Goal: Complete application form: Complete application form

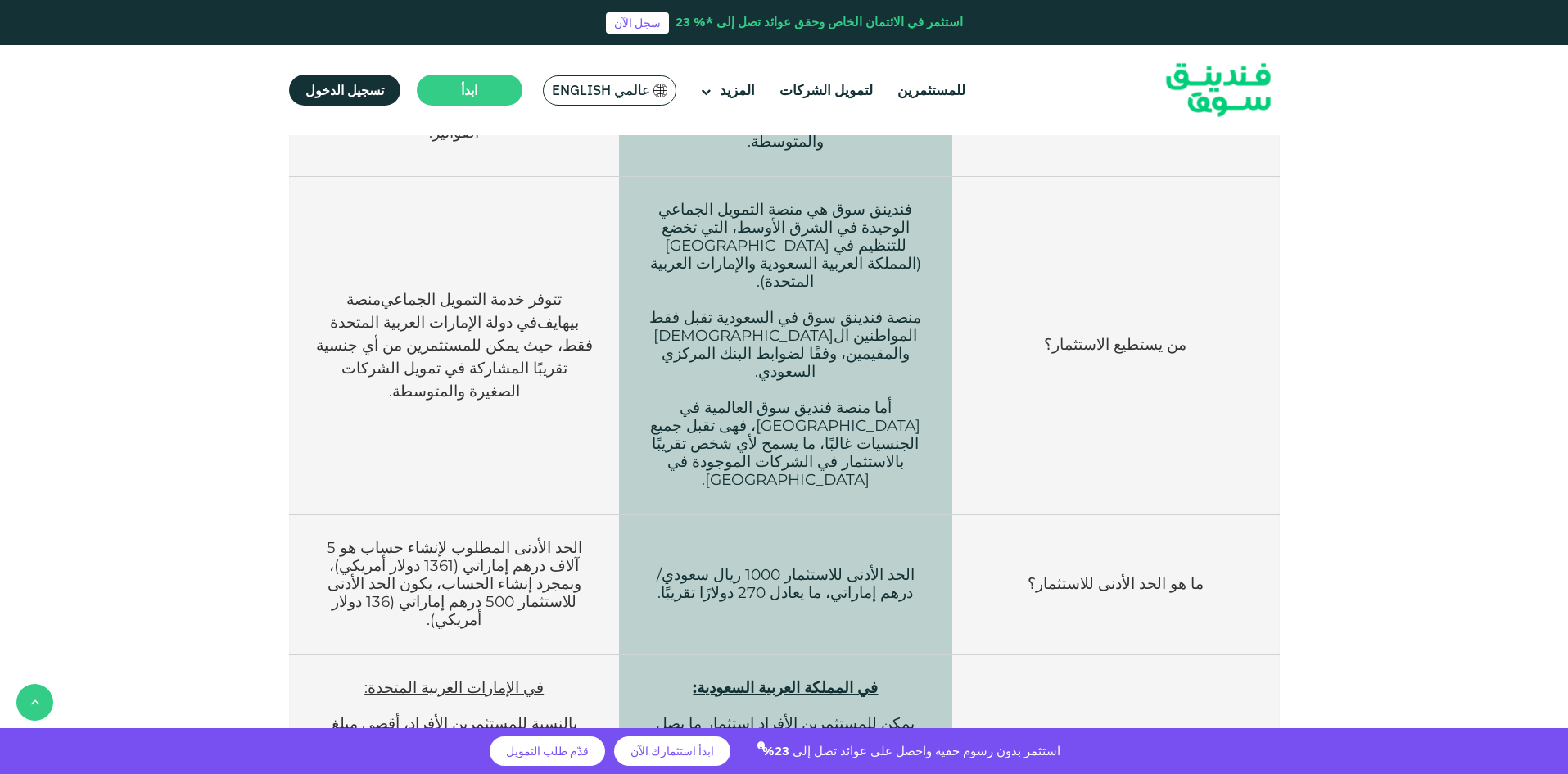
scroll to position [573, 0]
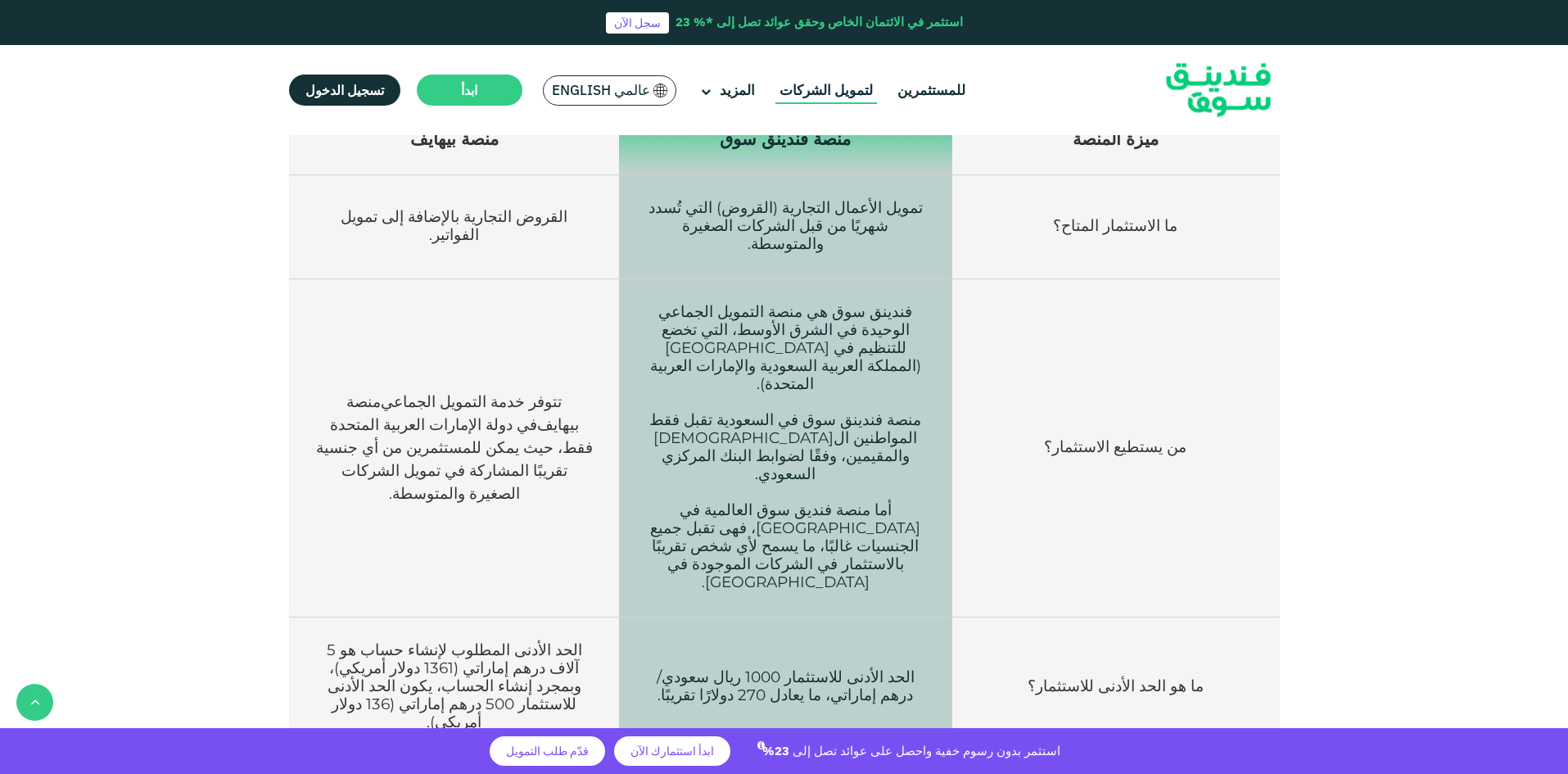
click at [812, 83] on link "لتمويل الشركات" at bounding box center [826, 90] width 101 height 27
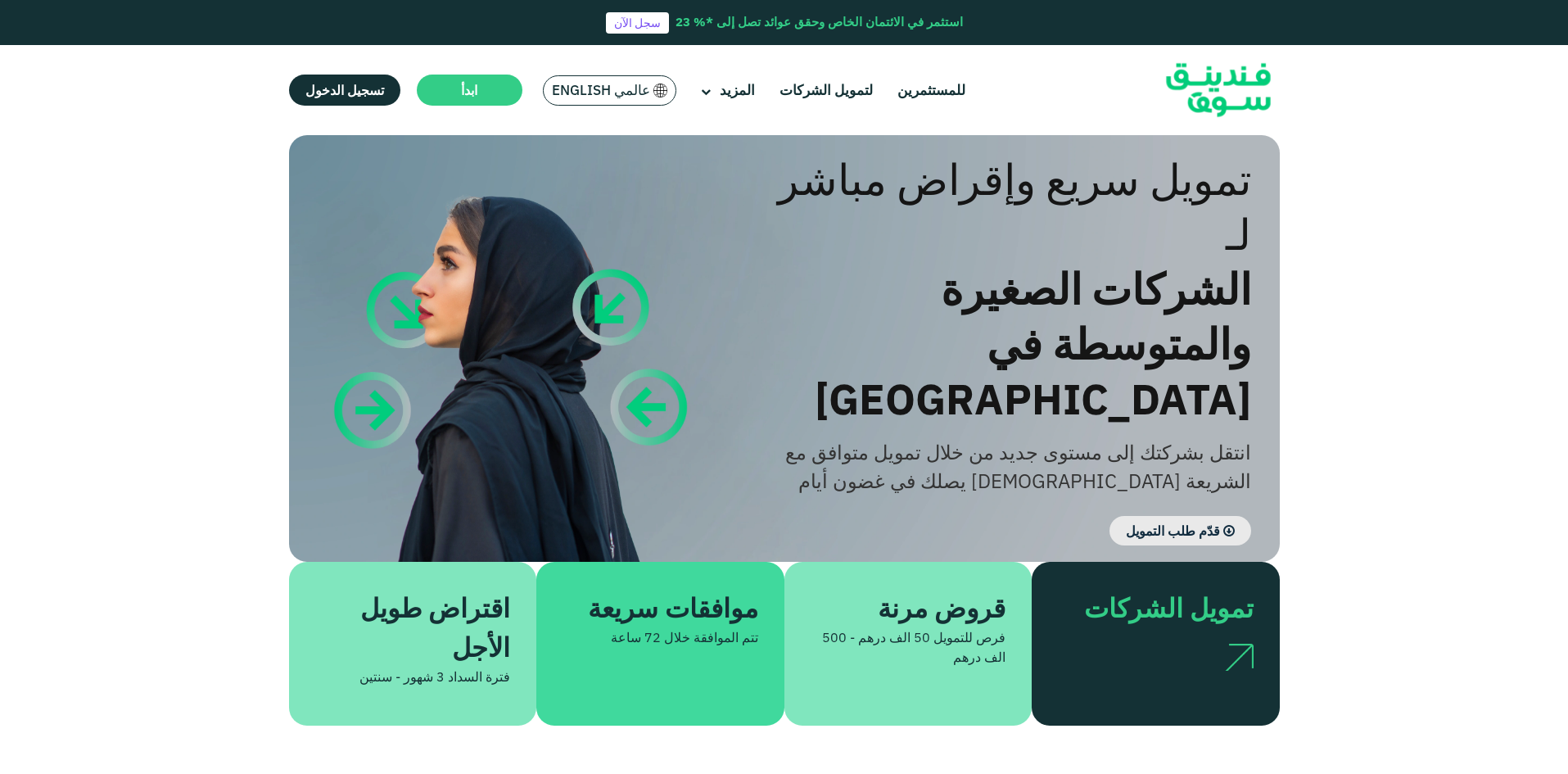
click at [1171, 516] on link "قدّم طلب التمويل" at bounding box center [1180, 531] width 141 height 30
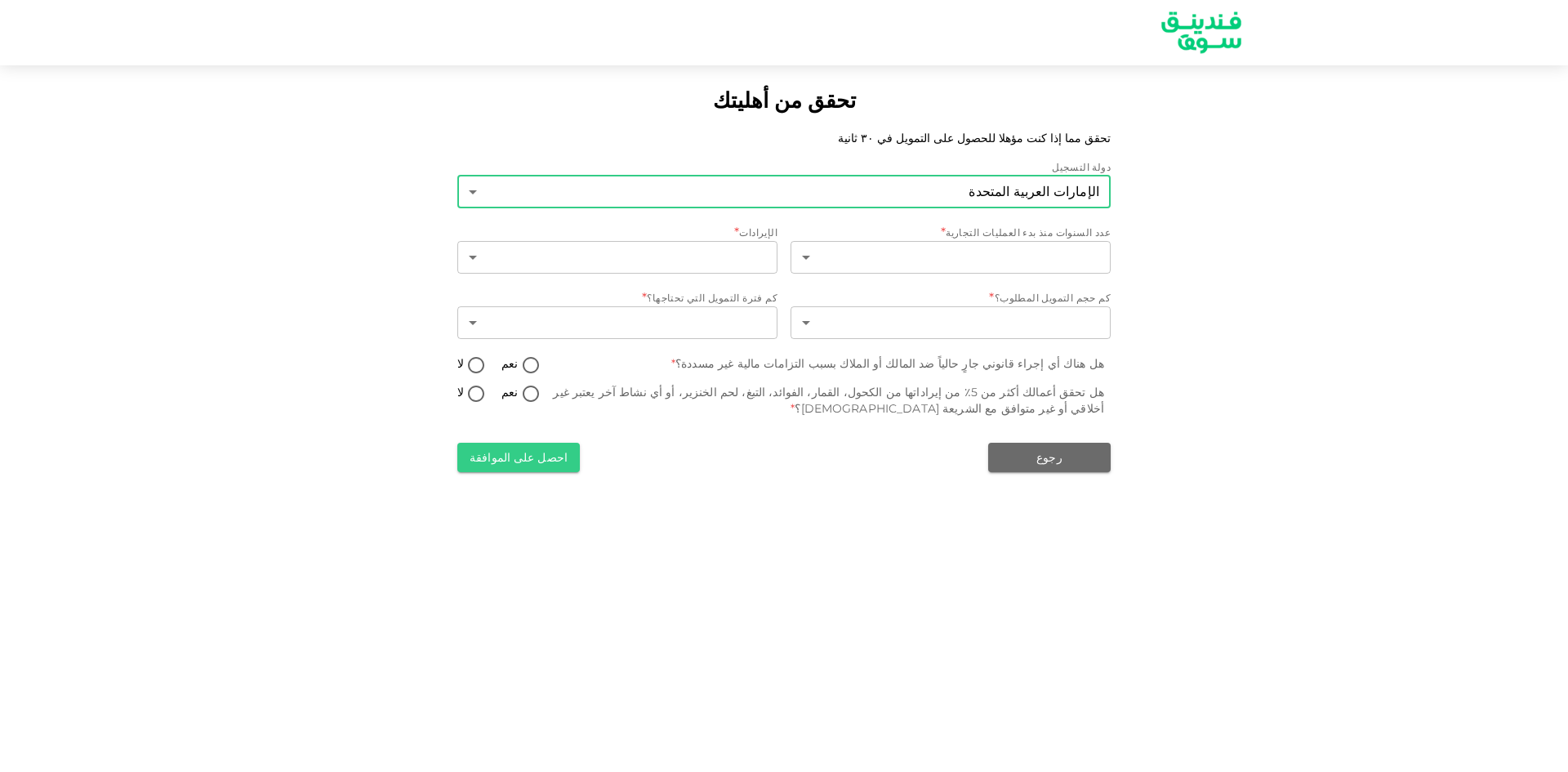
click at [957, 193] on body "تحقق من أهليتك تحقق مما إذا كنت مؤهلا للحصول على التمويل في ٣٠ ثانية دولة التسج…" at bounding box center [784, 386] width 1568 height 772
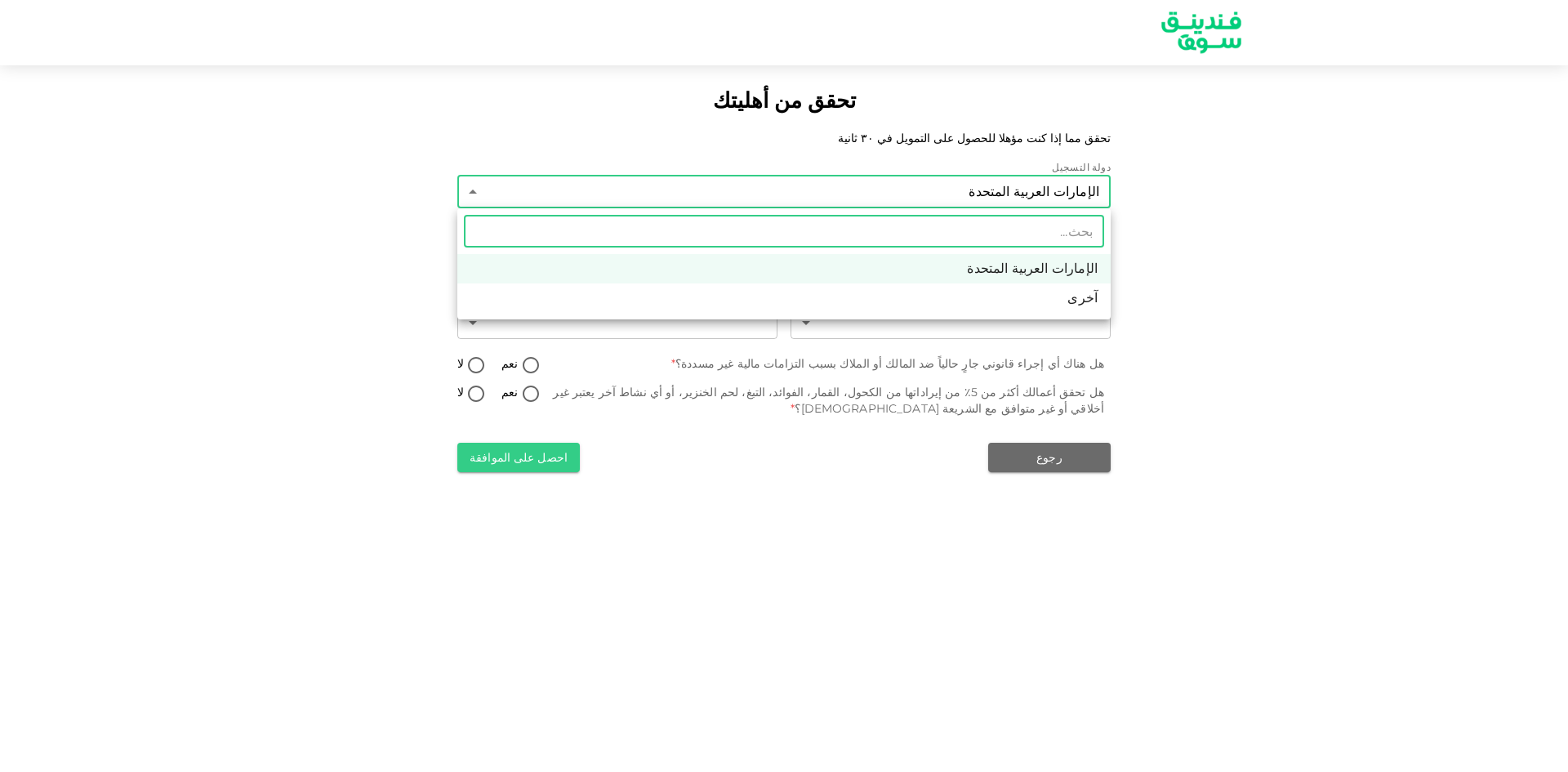
click at [974, 290] on li "آخرى" at bounding box center [783, 298] width 653 height 30
type input "3"
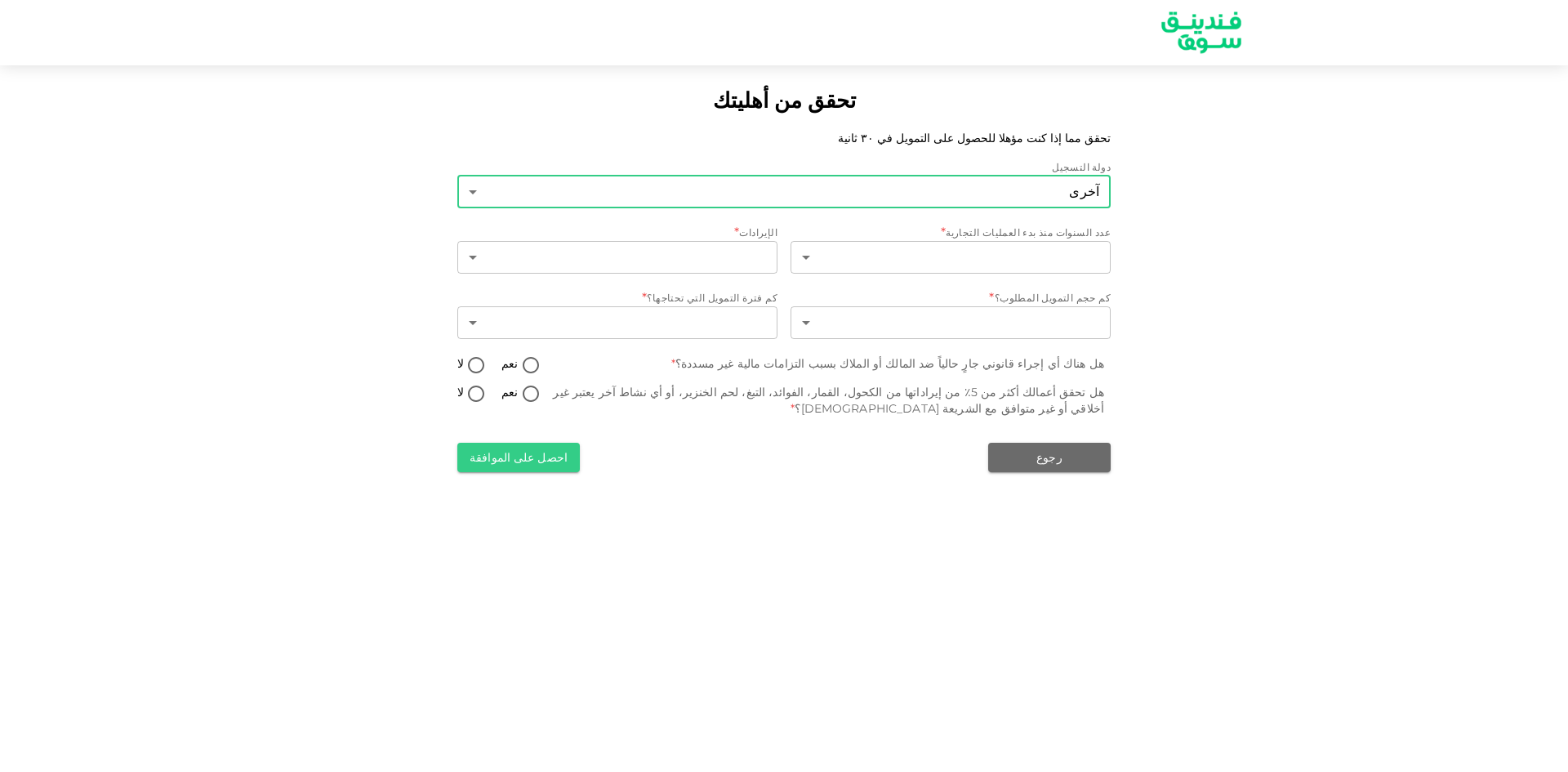
click at [978, 196] on body "تحقق من أهليتك تحقق مما إذا كنت مؤهلا للحصول على التمويل في ٣٠ ثانية دولة التسج…" at bounding box center [784, 386] width 1568 height 772
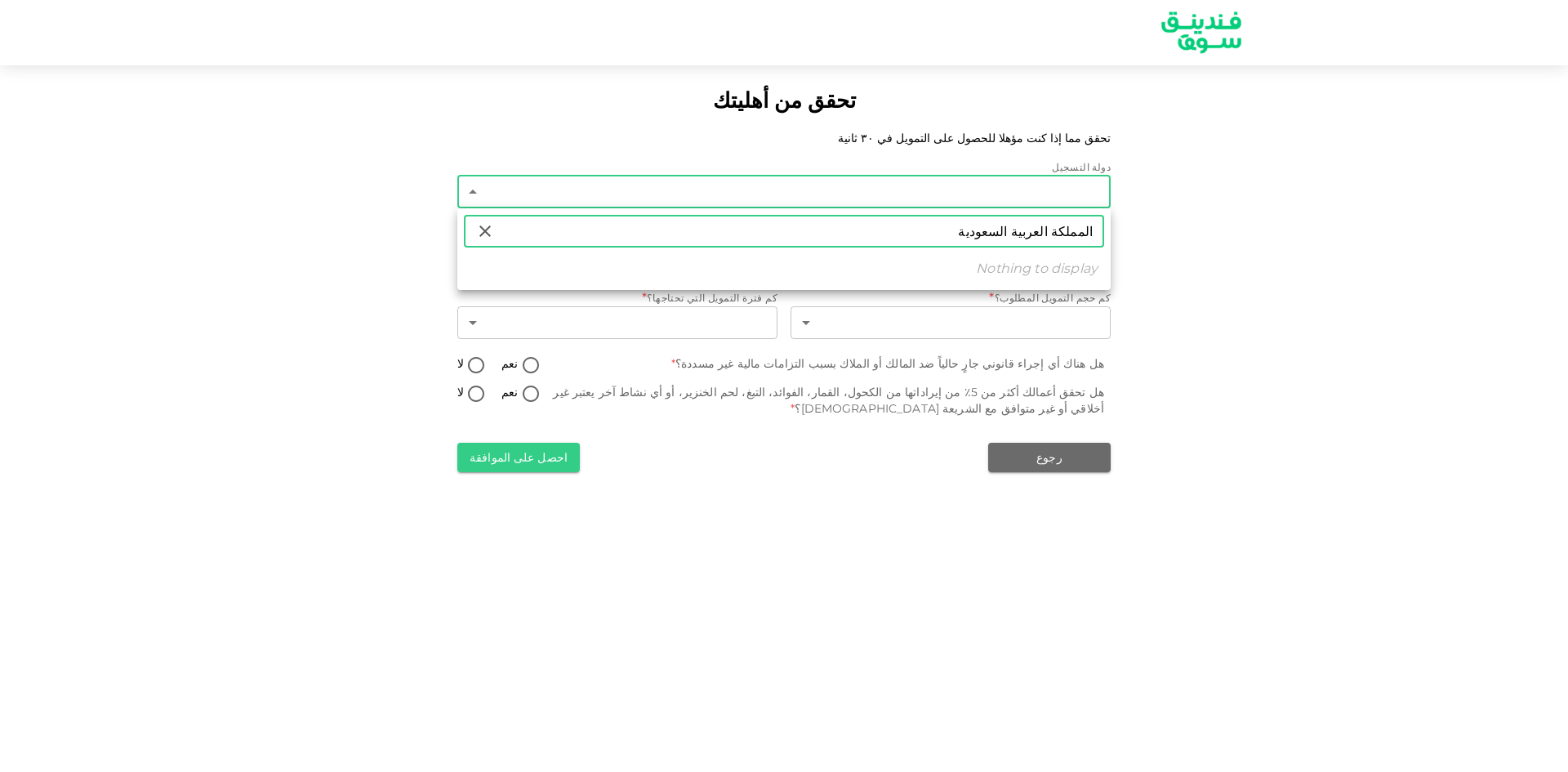
type input "المملكة العربية السعودية"
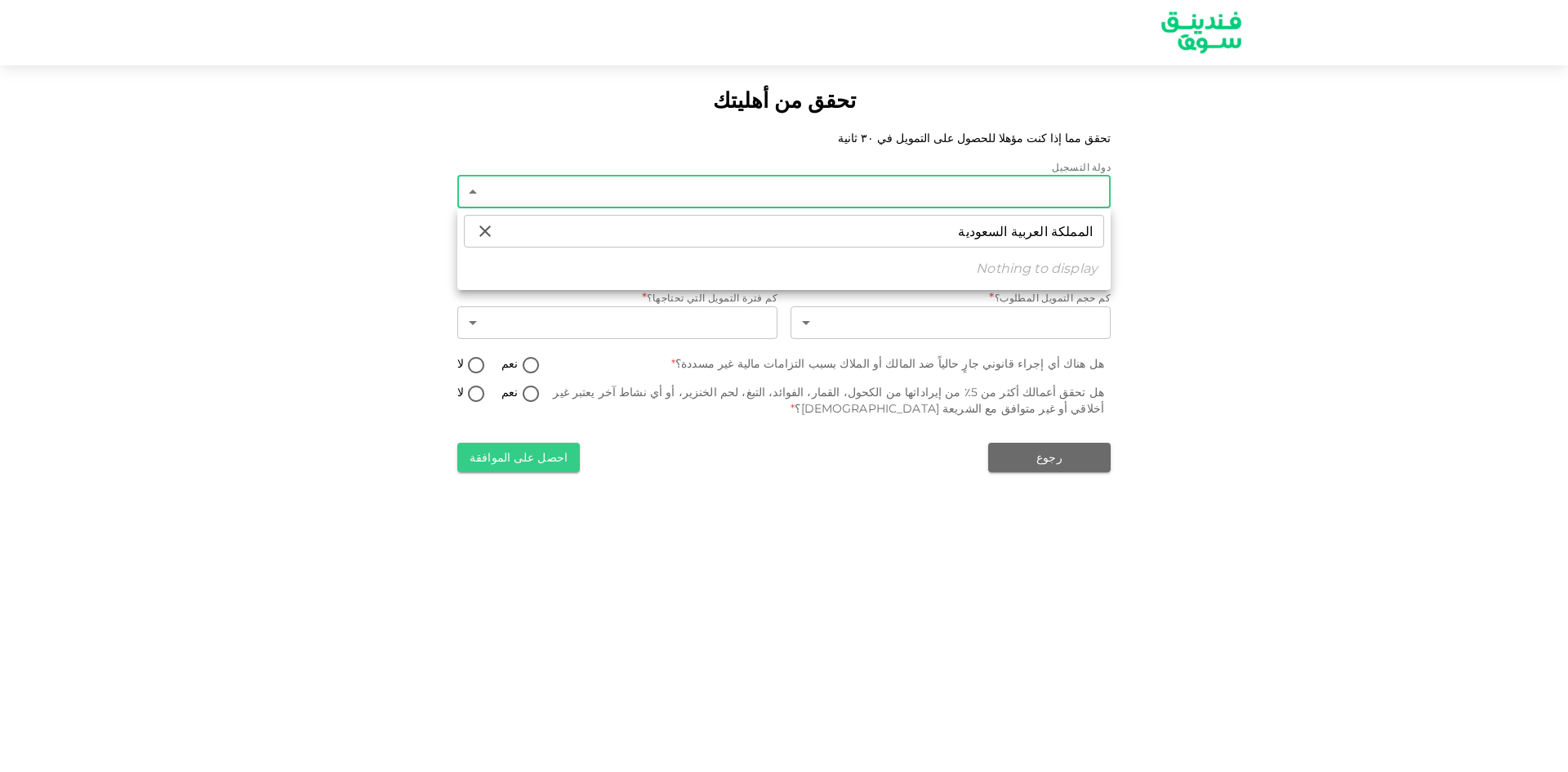
click at [1258, 204] on div at bounding box center [784, 386] width 1568 height 772
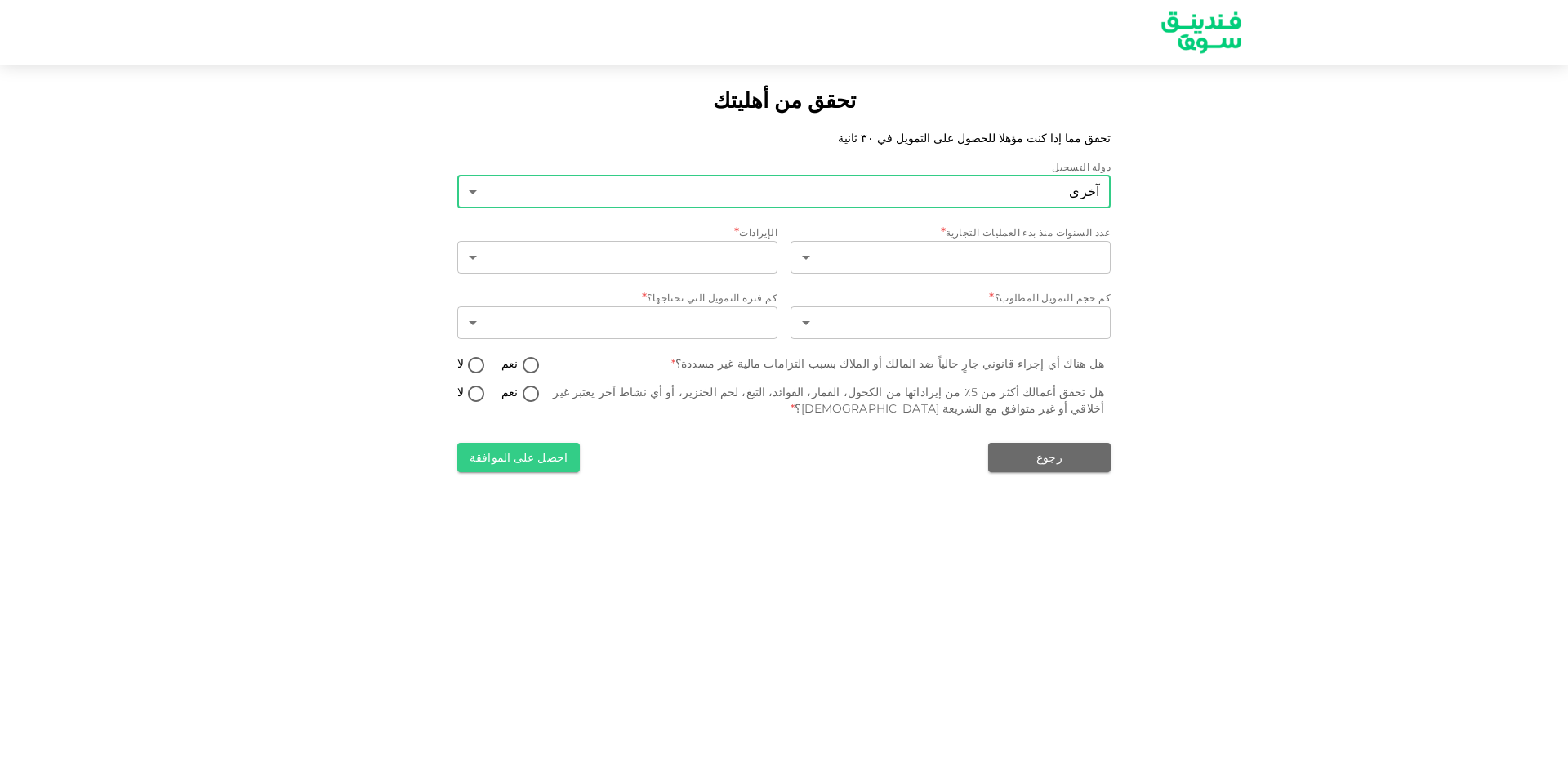
click at [967, 203] on body "تحقق من أهليتك تحقق مما إذا كنت مؤهلا للحصول على التمويل في ٣٠ ثانية دولة التسج…" at bounding box center [784, 386] width 1568 height 772
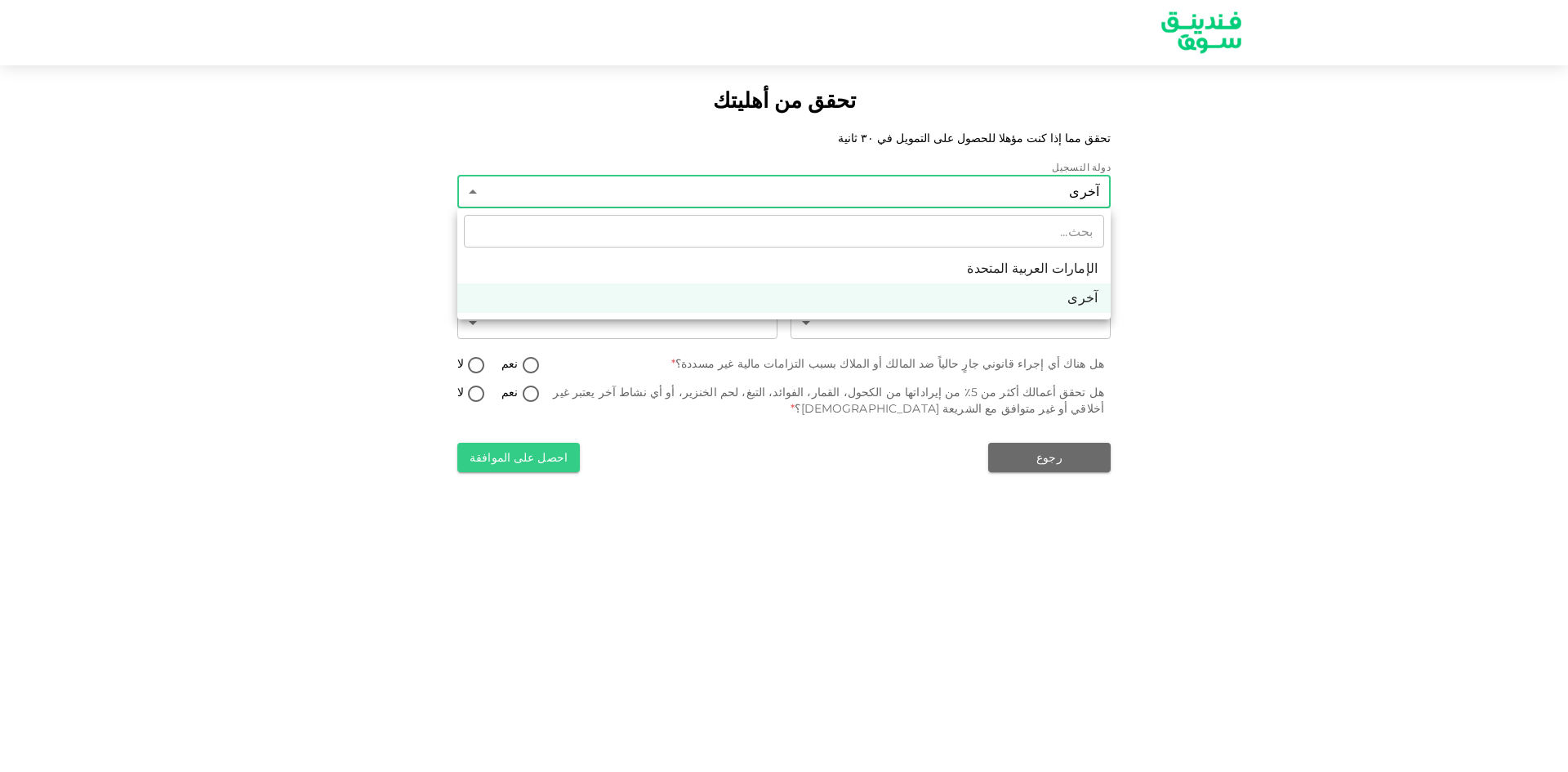
drag, startPoint x: 1296, startPoint y: 212, endPoint x: 1284, endPoint y: 214, distance: 12.2
click at [1292, 211] on div at bounding box center [784, 386] width 1568 height 772
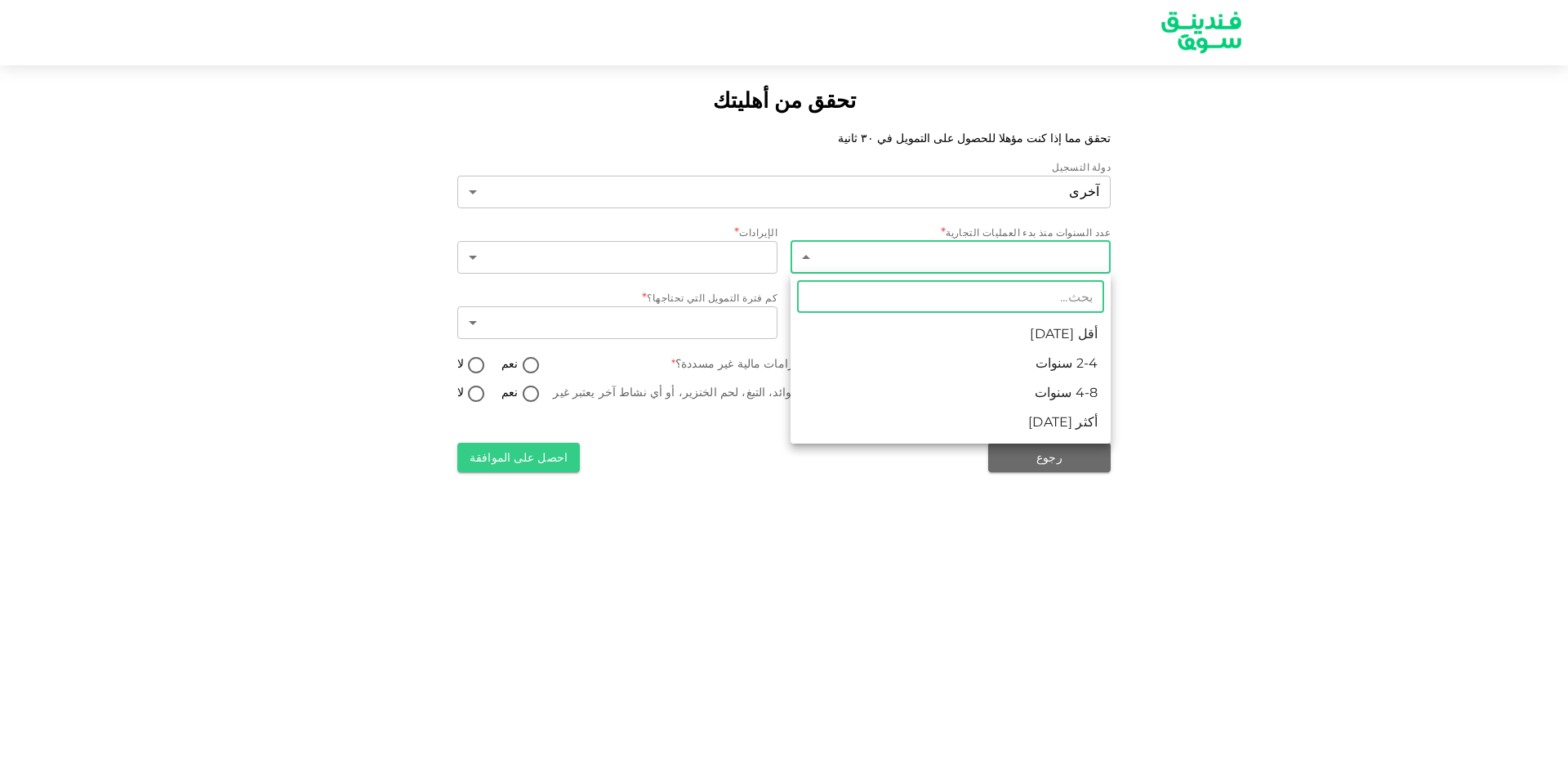
click at [1056, 261] on body "تحقق من أهليتك تحقق مما إذا كنت مؤهلا للحصول على التمويل في ٣٠ ثانية دولة التسج…" at bounding box center [784, 386] width 1568 height 772
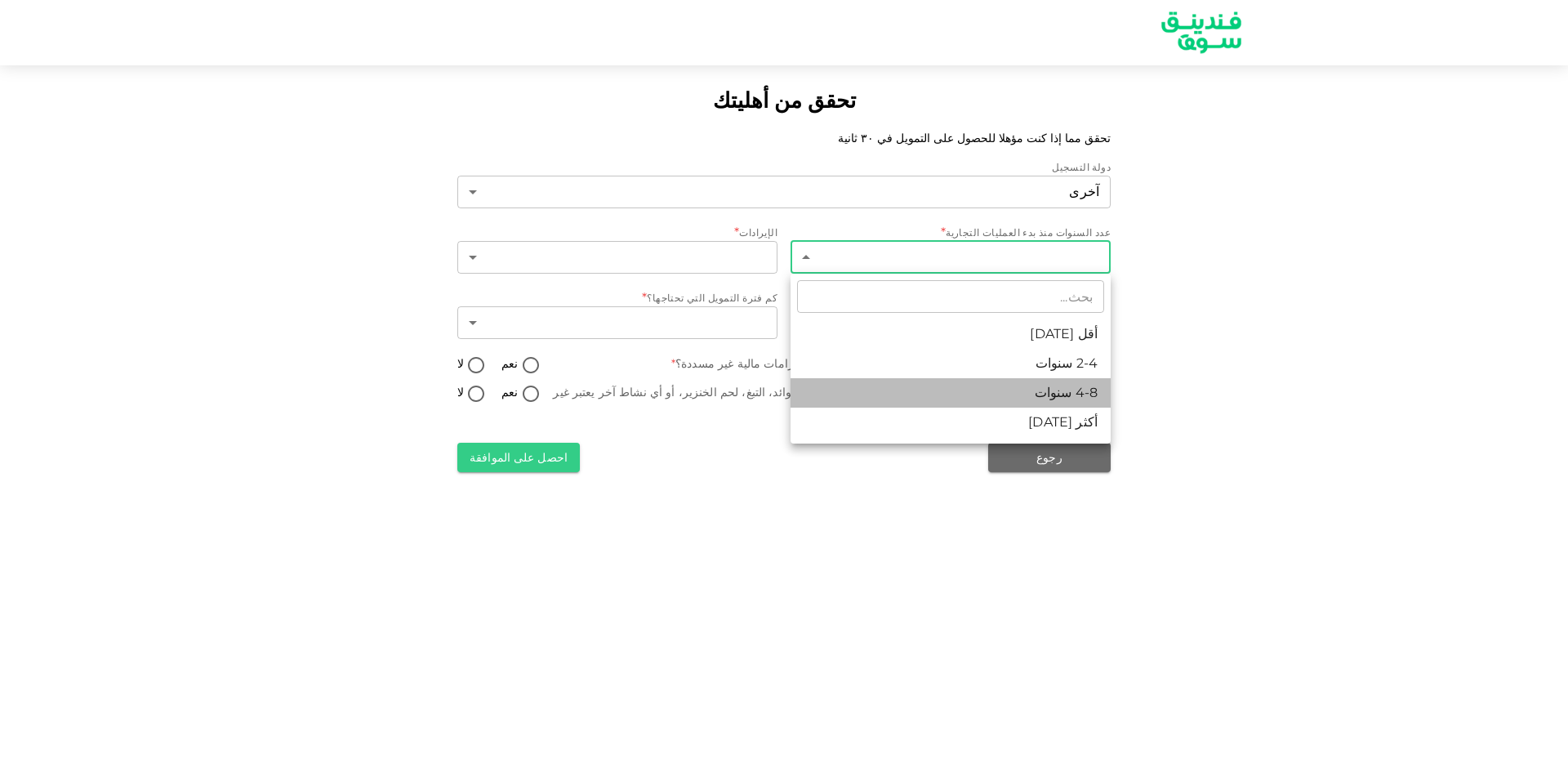
click at [1055, 390] on li "4-8 سنوات" at bounding box center [950, 393] width 320 height 30
type input "3"
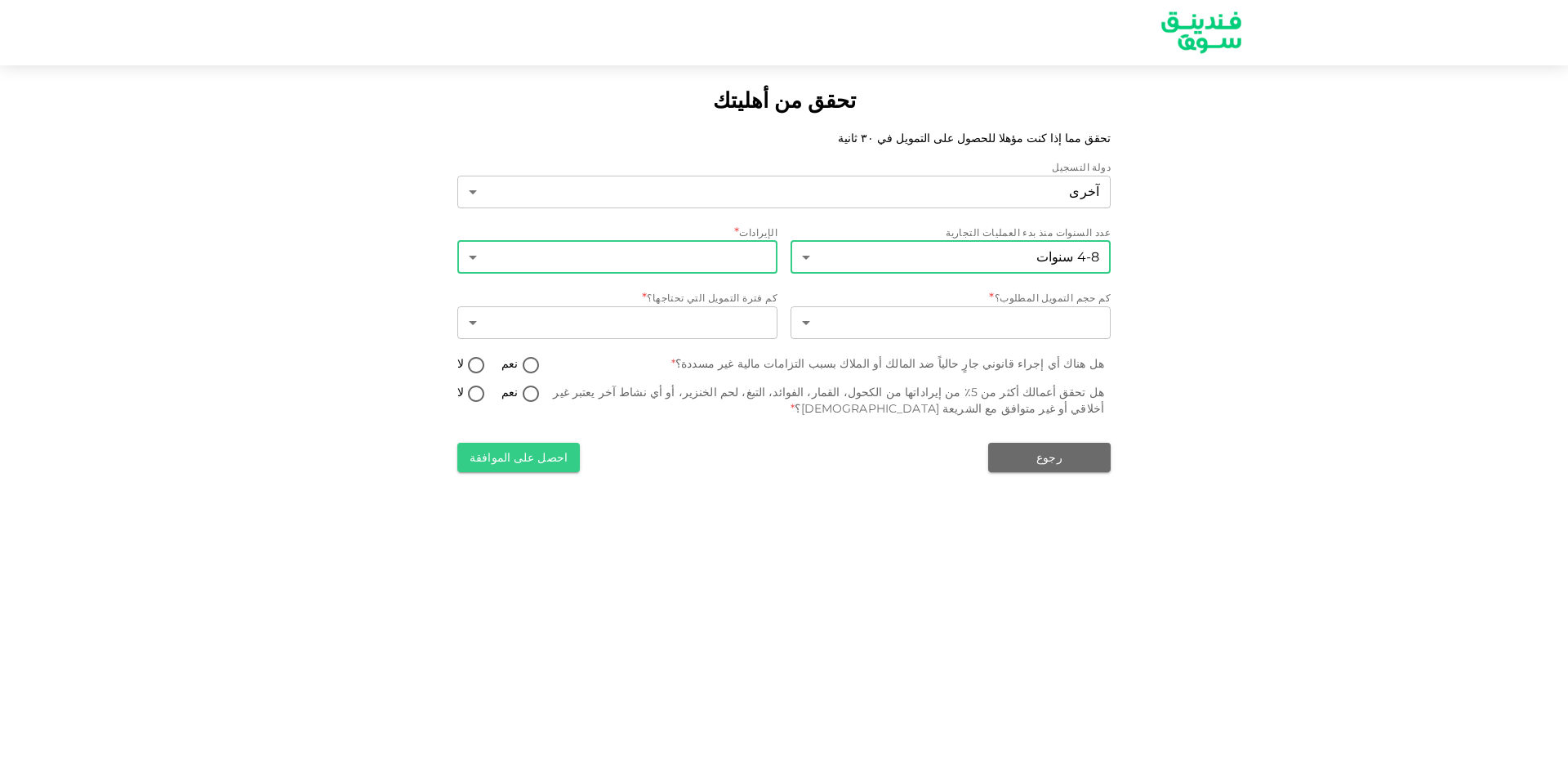
click at [728, 257] on body "تحقق من أهليتك تحقق مما إذا كنت مؤهلا للحصول على التمويل في ٣٠ ثانية دولة التسج…" at bounding box center [784, 386] width 1568 height 772
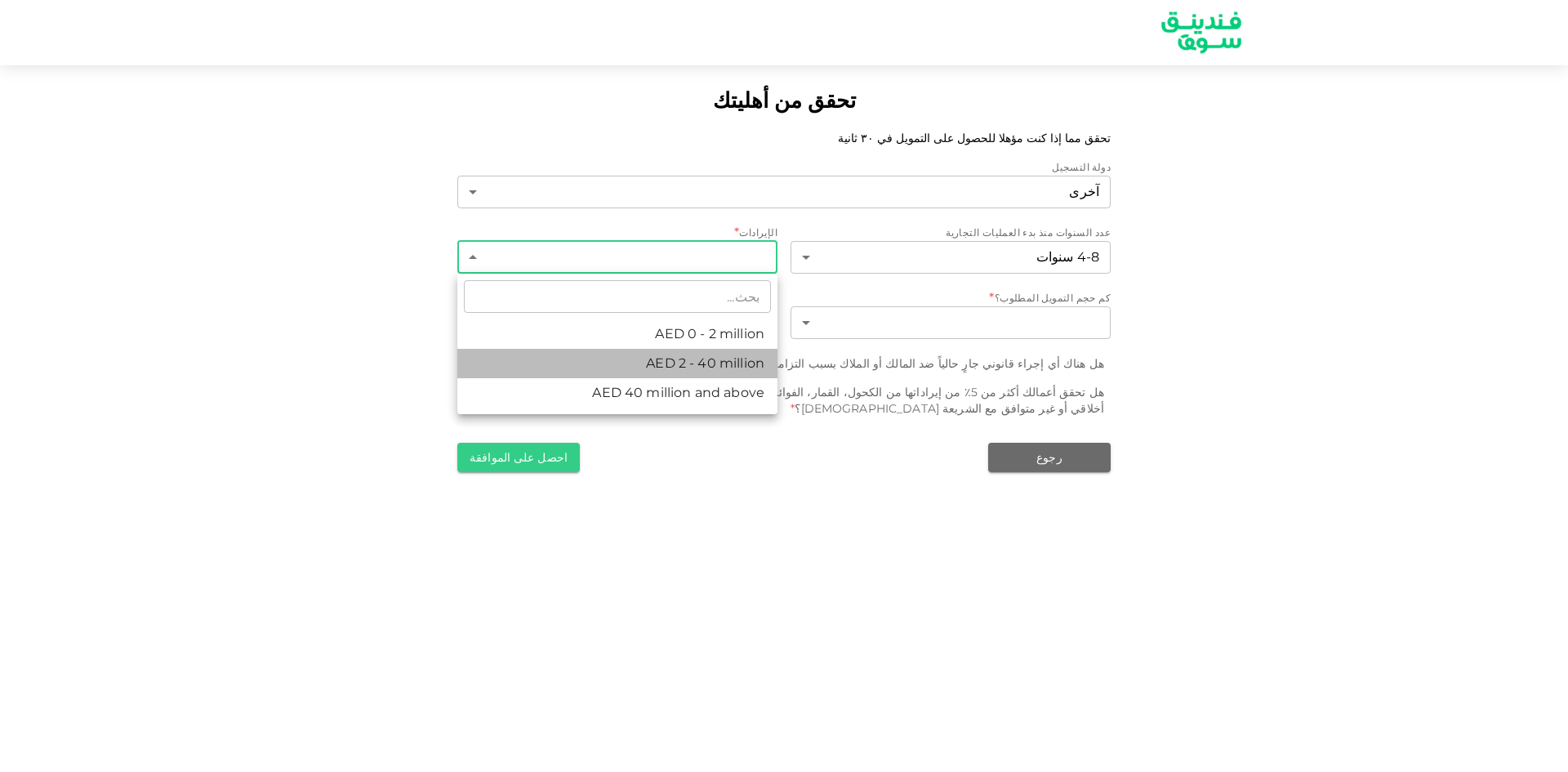
click at [728, 368] on li "AED 2 - 40 million" at bounding box center [616, 363] width 320 height 30
type input "2"
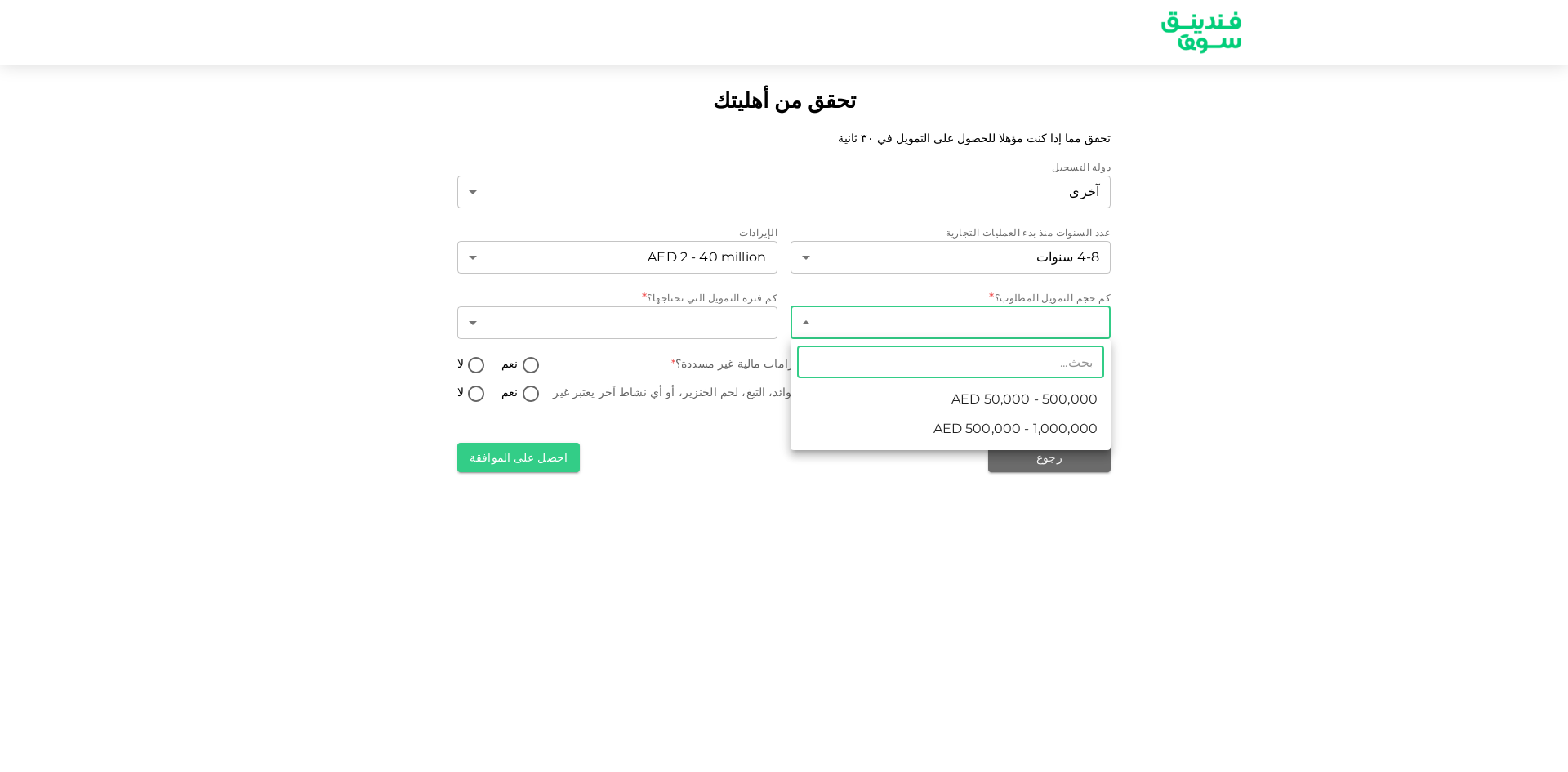
click at [865, 326] on body "تحقق من أهليتك تحقق مما إذا كنت مؤهلا للحصول على التمويل في ٣٠ ثانية دولة التسج…" at bounding box center [784, 386] width 1568 height 772
click at [818, 428] on li "AED 500,000 - 1,000,000" at bounding box center [950, 429] width 320 height 30
type input "2"
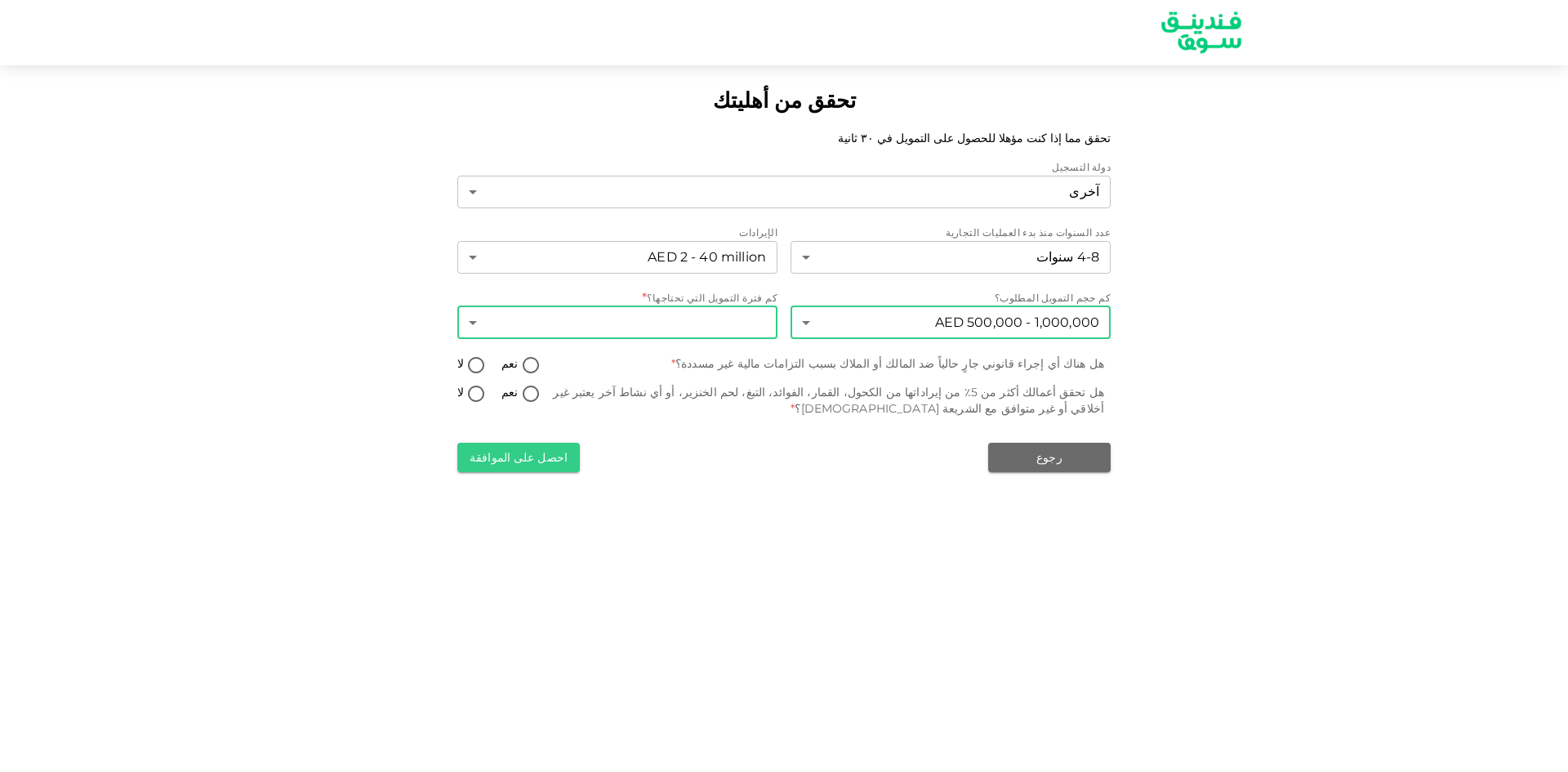
click at [726, 323] on body "تحقق من أهليتك تحقق مما إذا كنت مؤهلا للحصول على التمويل في ٣٠ ثانية دولة التسج…" at bounding box center [784, 386] width 1568 height 772
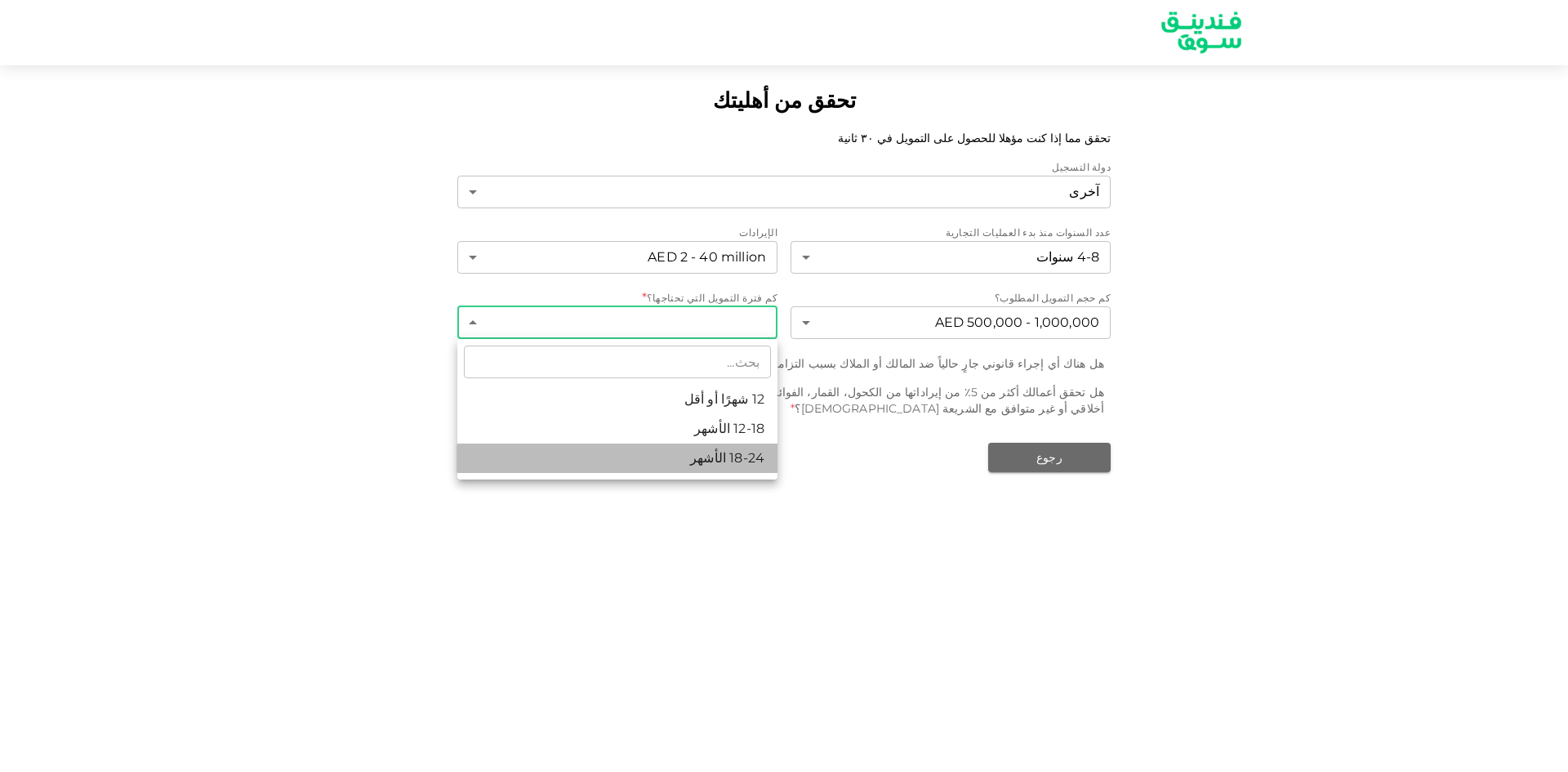
click at [726, 455] on li "18-24 الأشهر" at bounding box center [616, 459] width 320 height 30
type input "3"
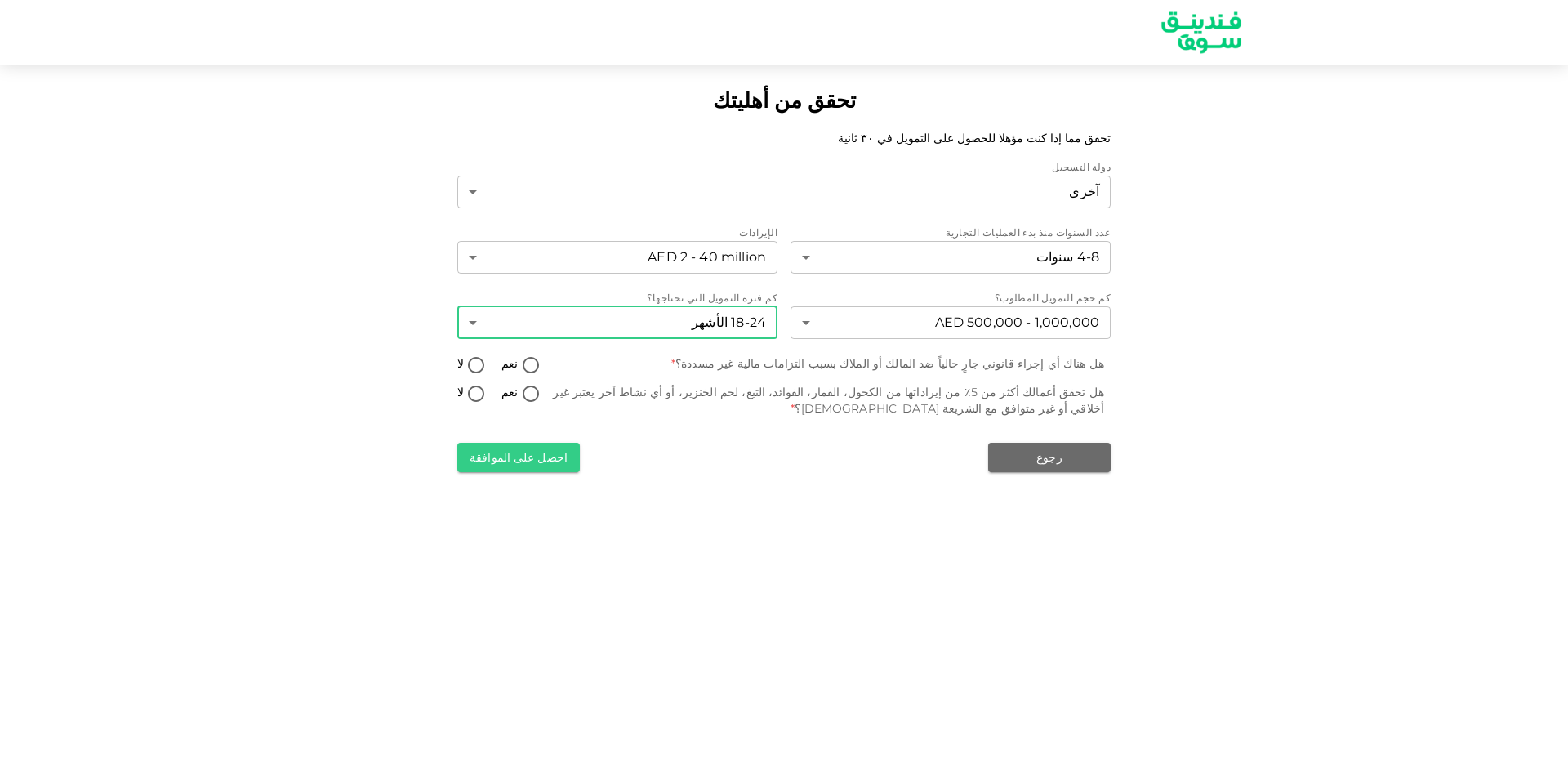
click at [484, 399] on input "لا" at bounding box center [476, 395] width 24 height 22
radio input "true"
click at [519, 362] on input "نعم" at bounding box center [531, 366] width 24 height 22
radio input "true"
click at [474, 365] on input "لا" at bounding box center [476, 366] width 24 height 22
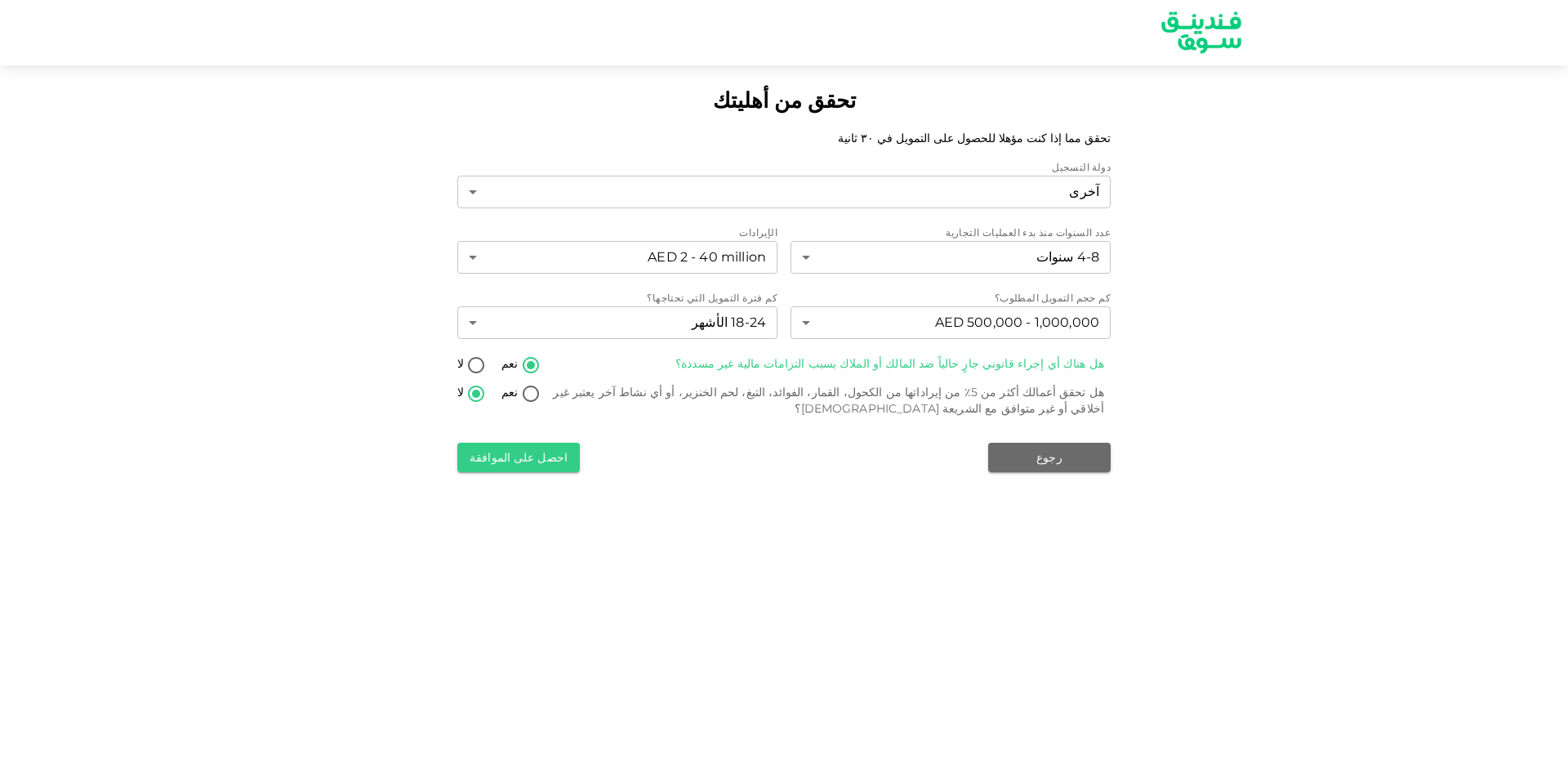
radio input "true"
click at [508, 459] on button "احصل على الموافقة" at bounding box center [518, 458] width 122 height 30
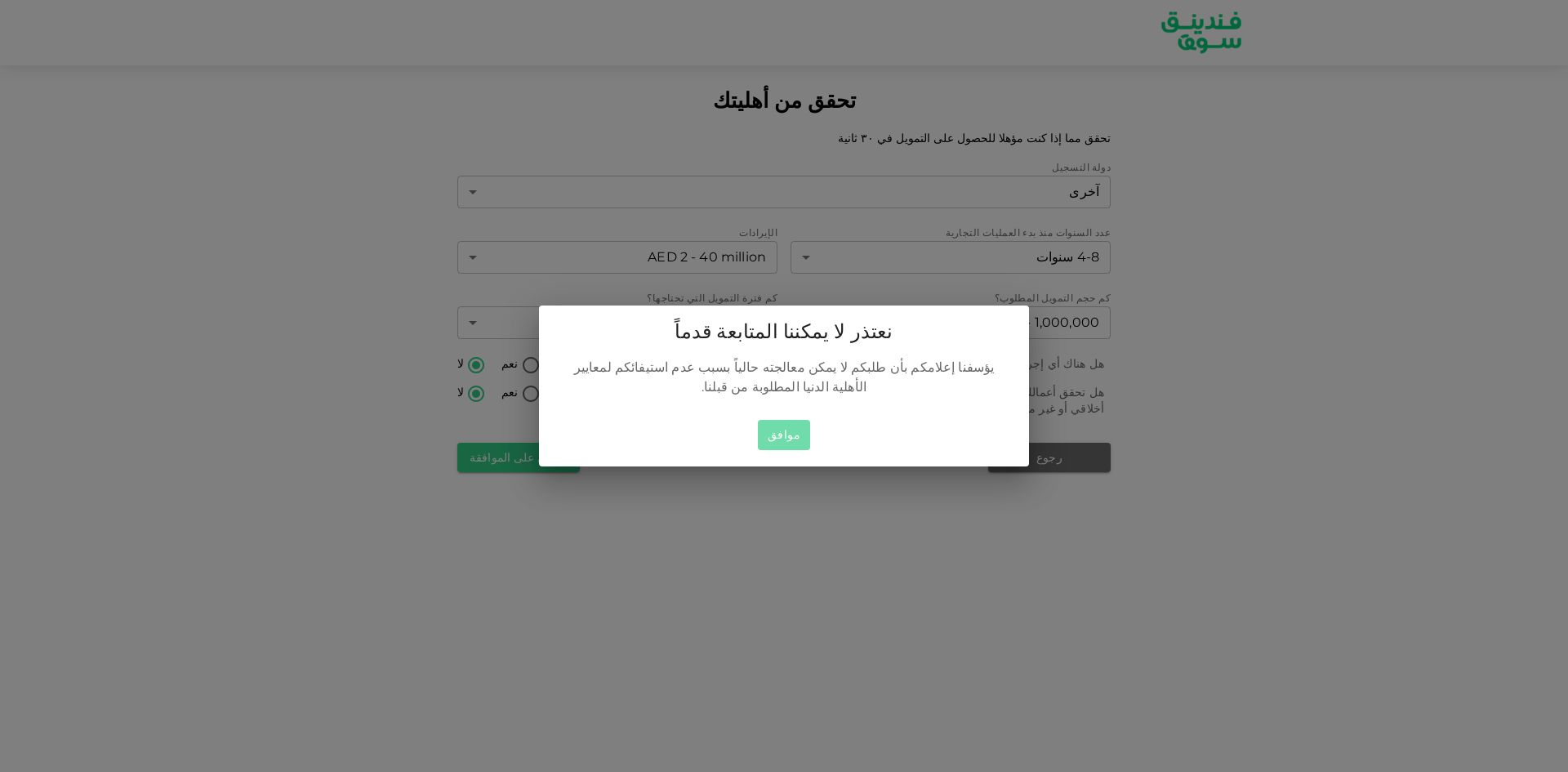
click at [794, 423] on button "موافق" at bounding box center [784, 435] width 52 height 31
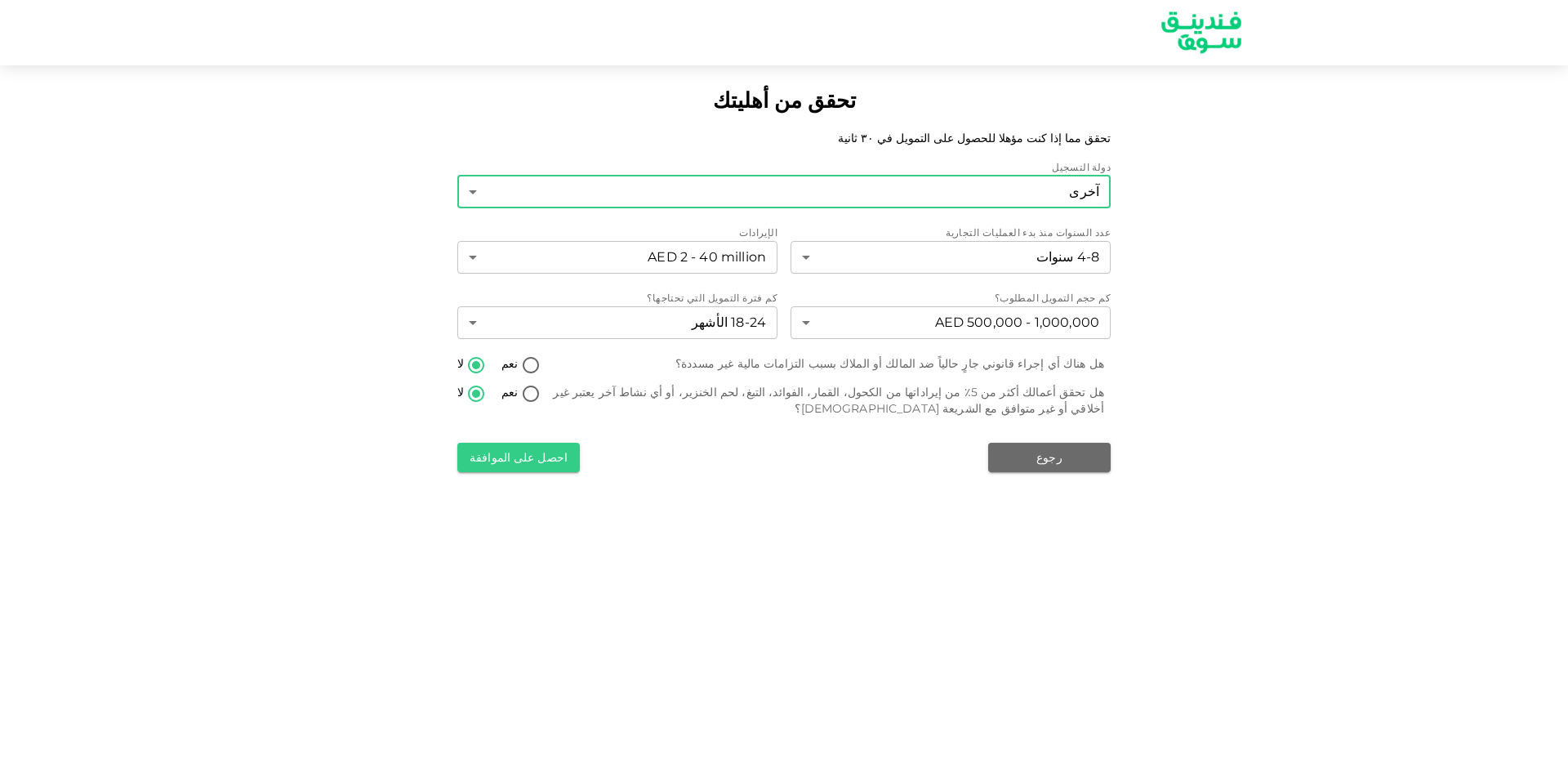
click at [904, 184] on body "تحقق من أهليتك تحقق مما إذا كنت مؤهلا للحصول على التمويل في ٣٠ ثانية دولة التسج…" at bounding box center [784, 386] width 1568 height 772
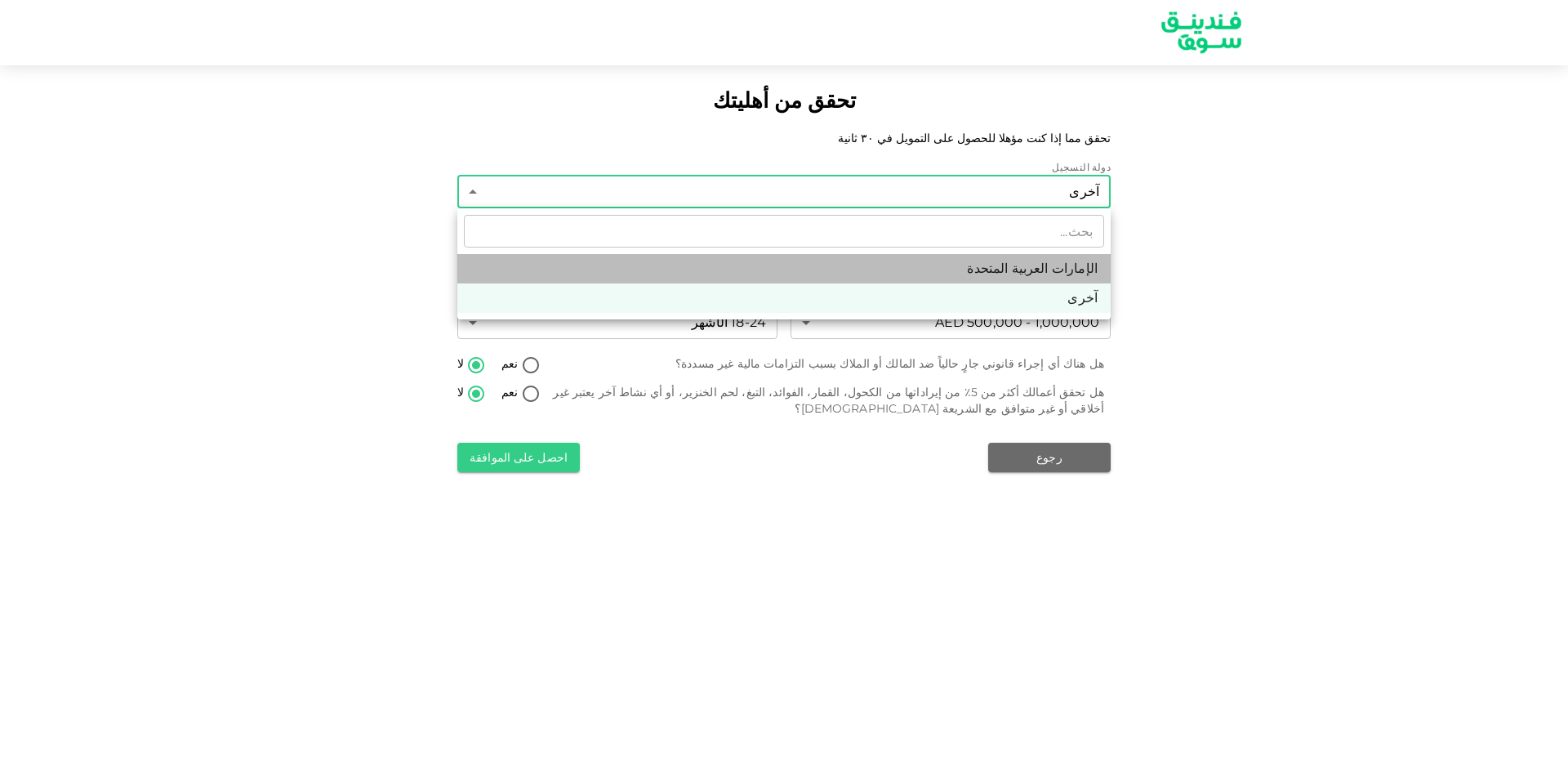
click at [924, 265] on li "الإمارات العربية المتحدة" at bounding box center [783, 269] width 653 height 30
type input "1"
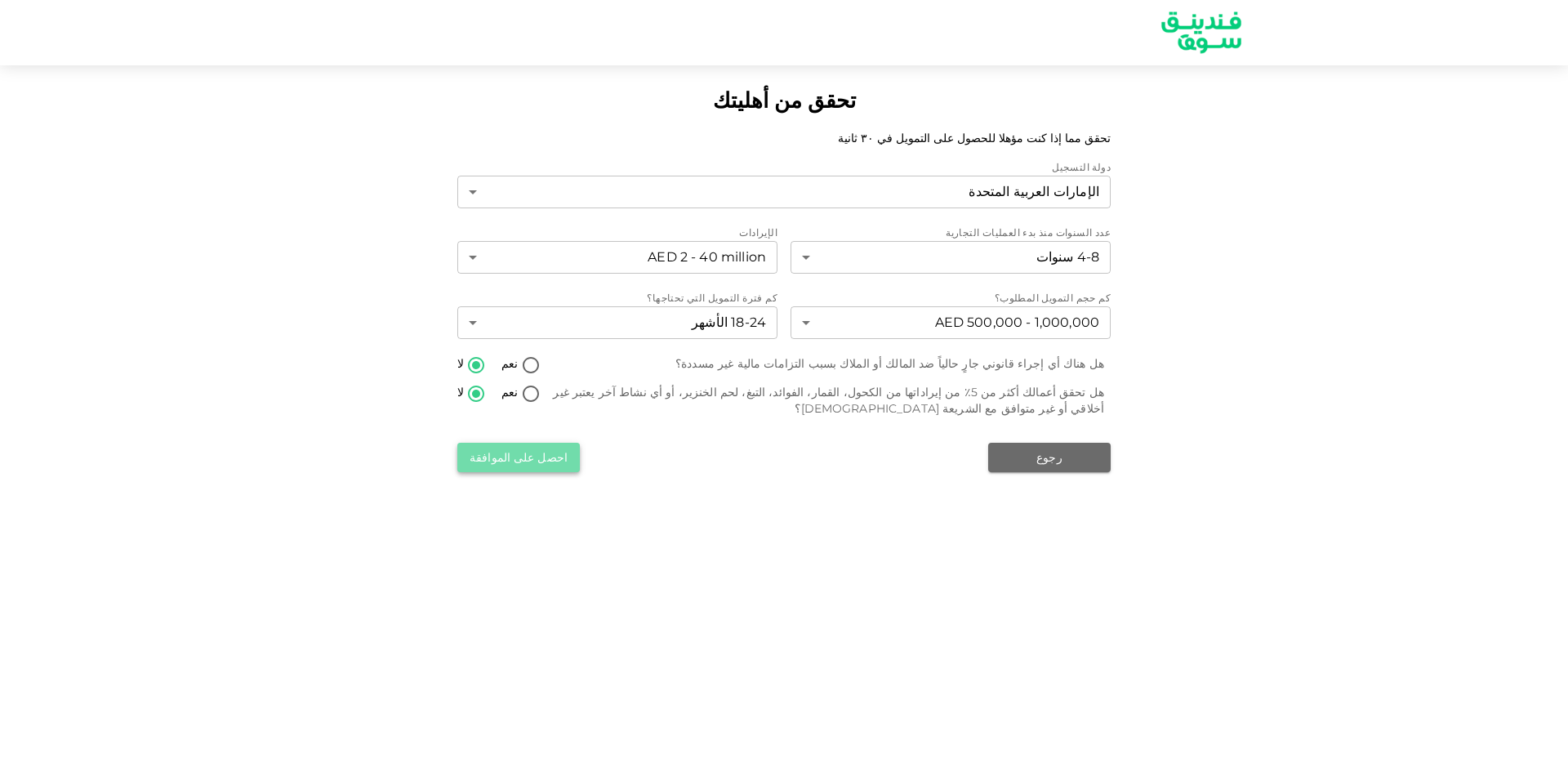
click at [544, 458] on button "احصل على الموافقة" at bounding box center [518, 458] width 122 height 30
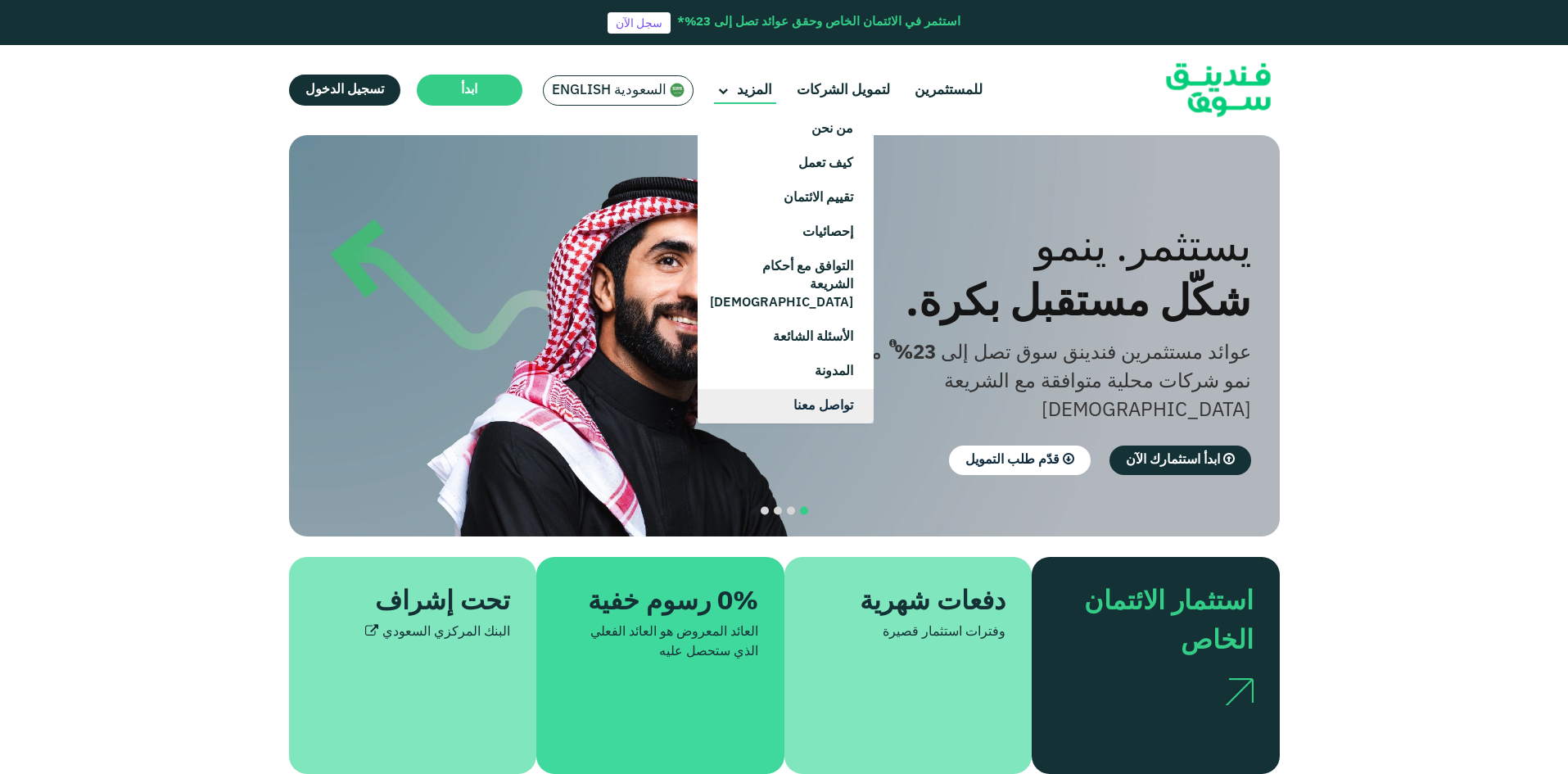
click at [772, 389] on link "تواصل معنا" at bounding box center [785, 406] width 176 height 34
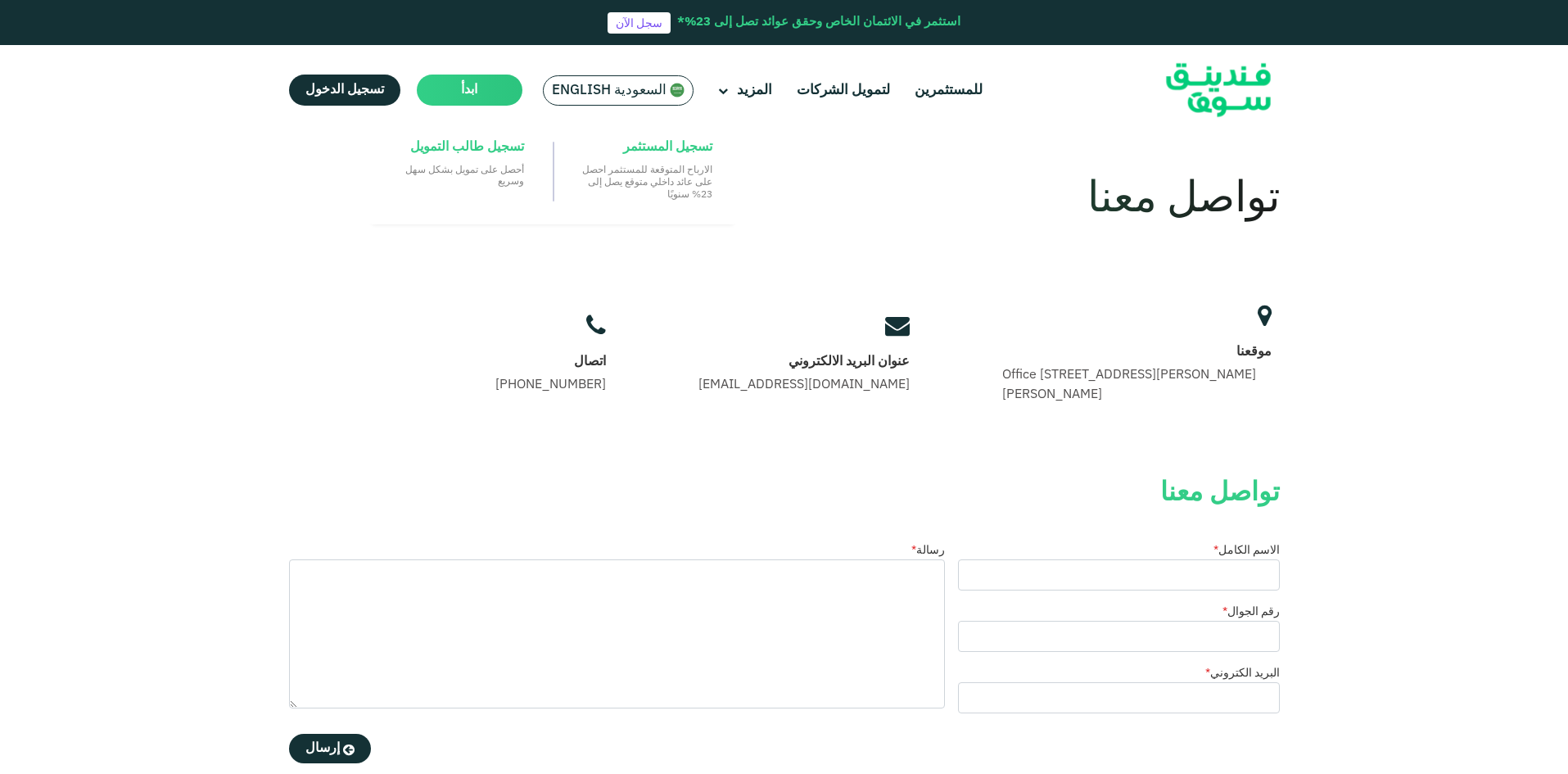
click at [455, 92] on main "ابدأ" at bounding box center [470, 89] width 106 height 31
click at [470, 153] on span "تسجيل طالب التمويل" at bounding box center [467, 147] width 113 height 18
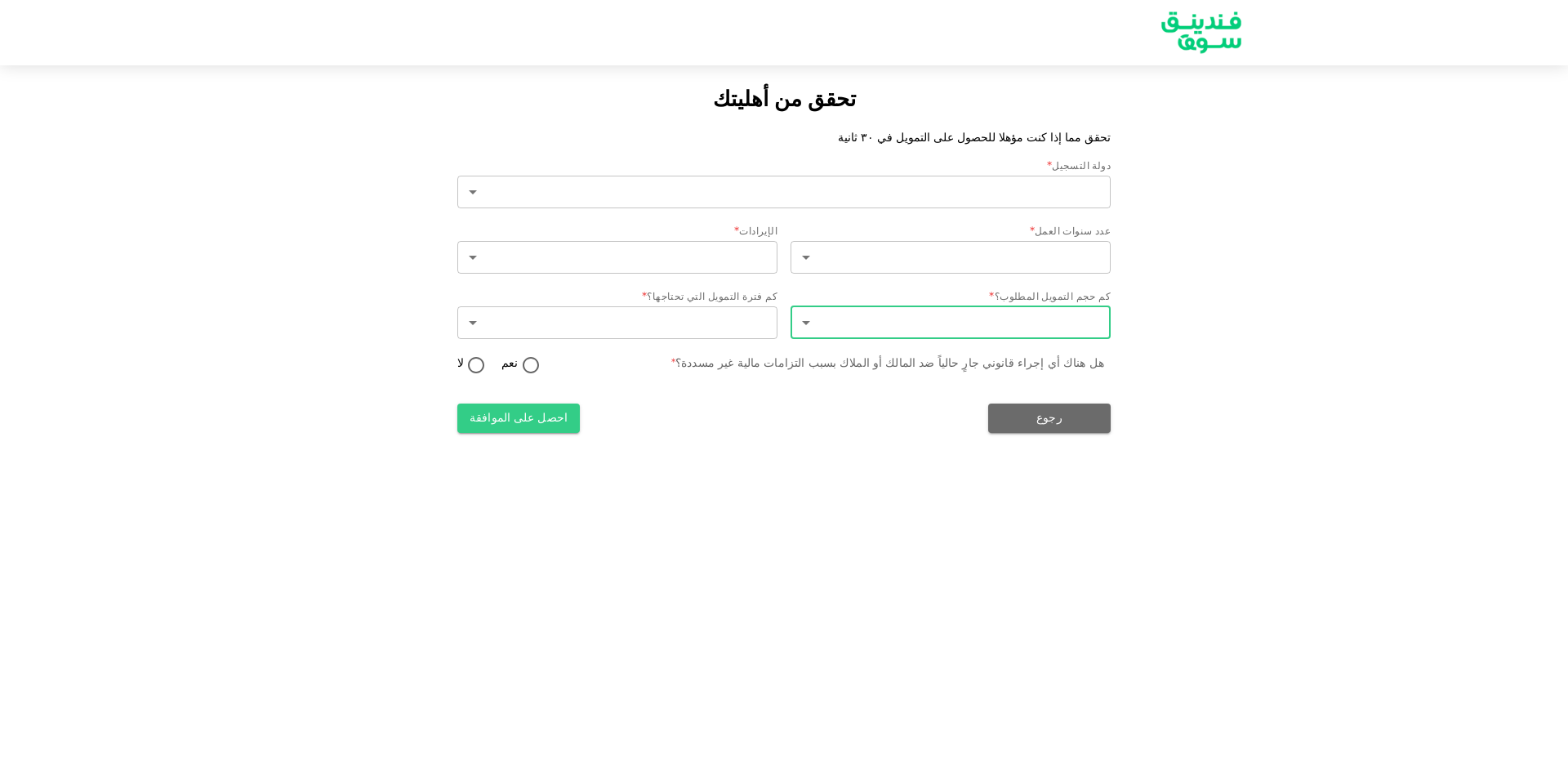
type input "2"
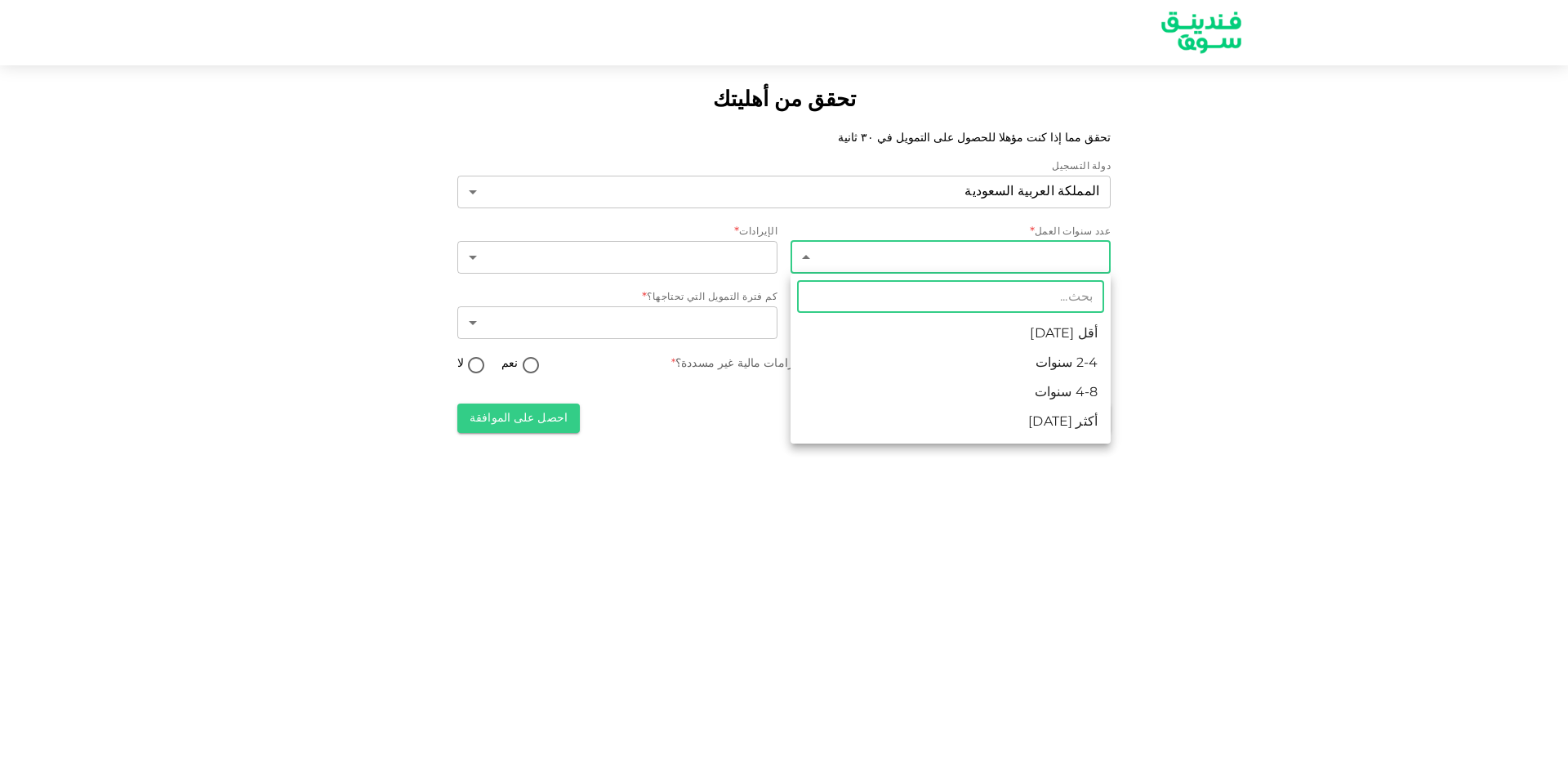
click at [911, 260] on body "تحقق من أهليتك تحقق مما إذا كنت مؤهلا للحصول على التمويل في ٣٠ ثانية دولة التسج…" at bounding box center [784, 386] width 1568 height 772
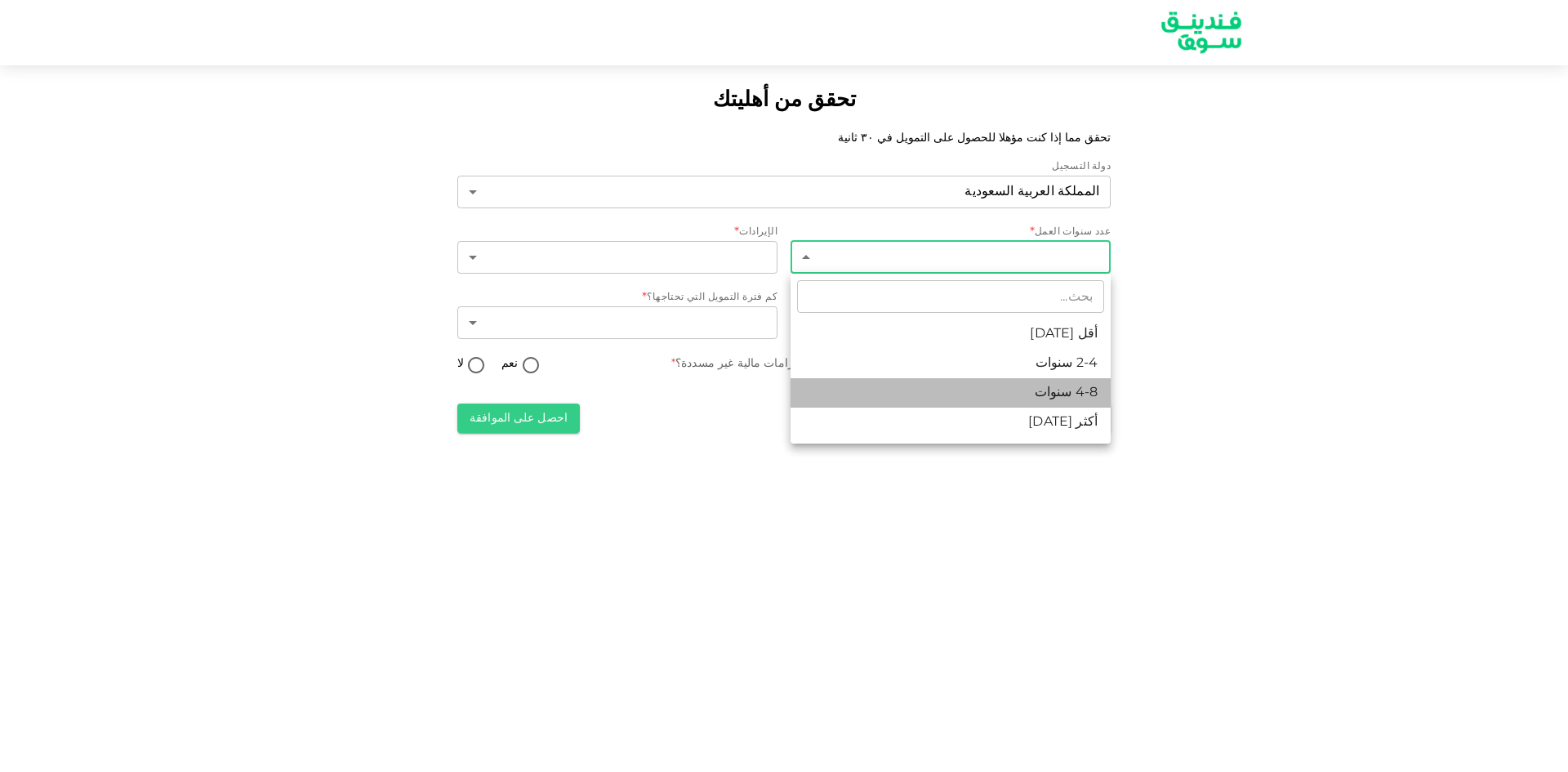
click at [948, 384] on li "4-8 سنوات" at bounding box center [950, 393] width 320 height 30
type input "3"
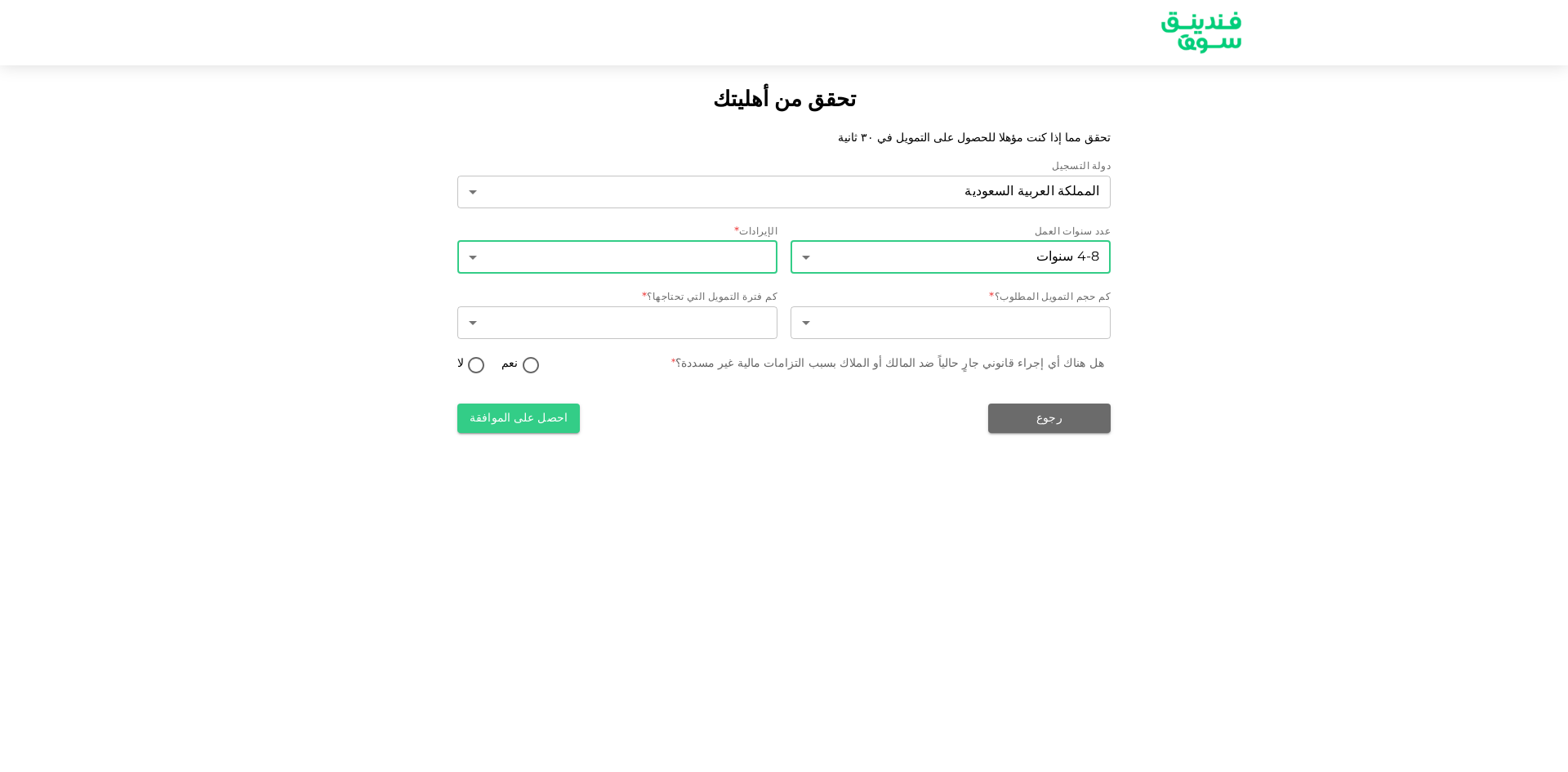
click at [744, 255] on body "تحقق من أهليتك تحقق مما إذا كنت مؤهلا للحصول على التمويل في ٣٠ ثانية دولة التسج…" at bounding box center [784, 386] width 1568 height 772
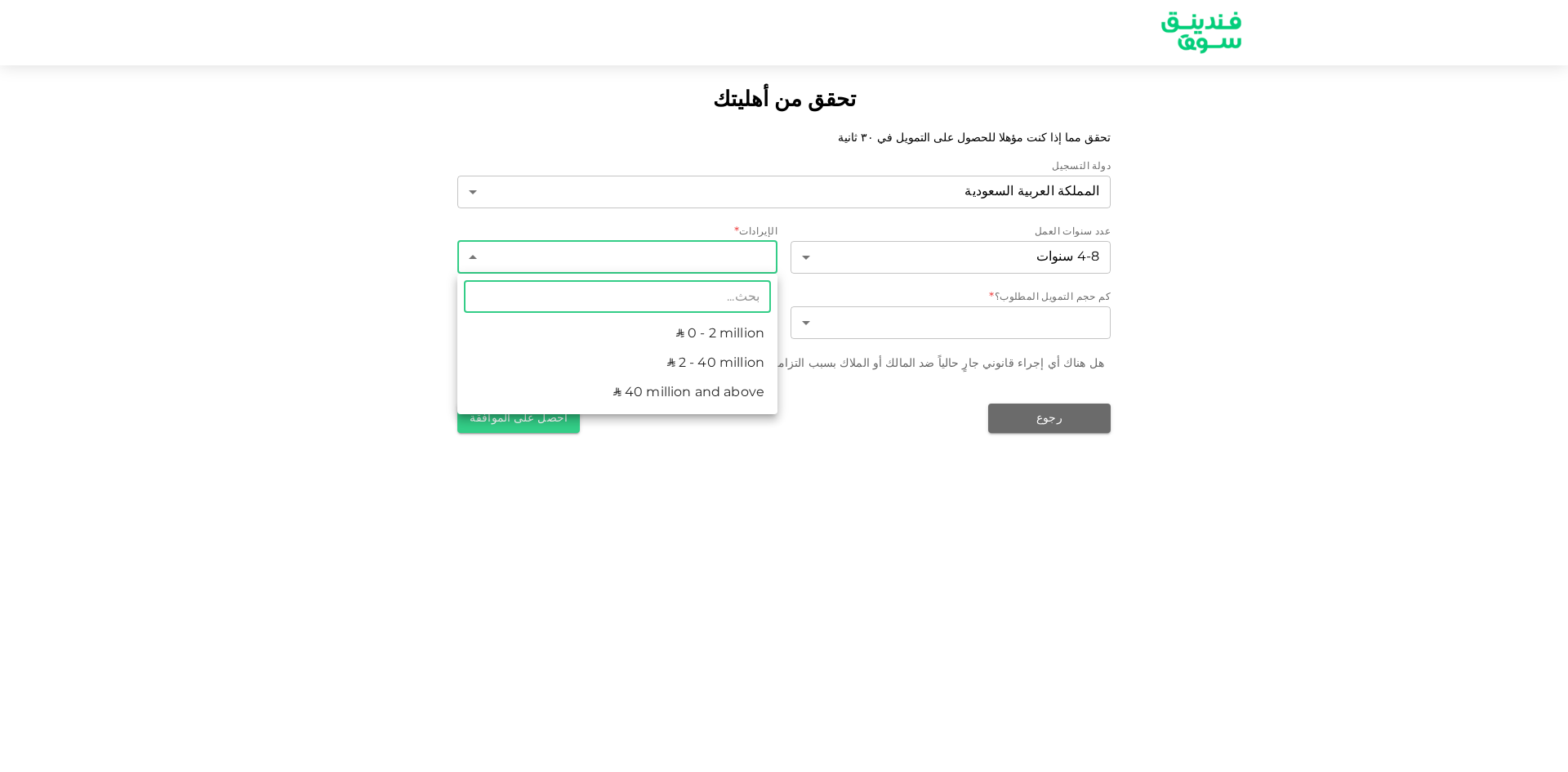
click at [750, 365] on li "ʢ 2 - 40 million" at bounding box center [616, 363] width 320 height 30
type input "2"
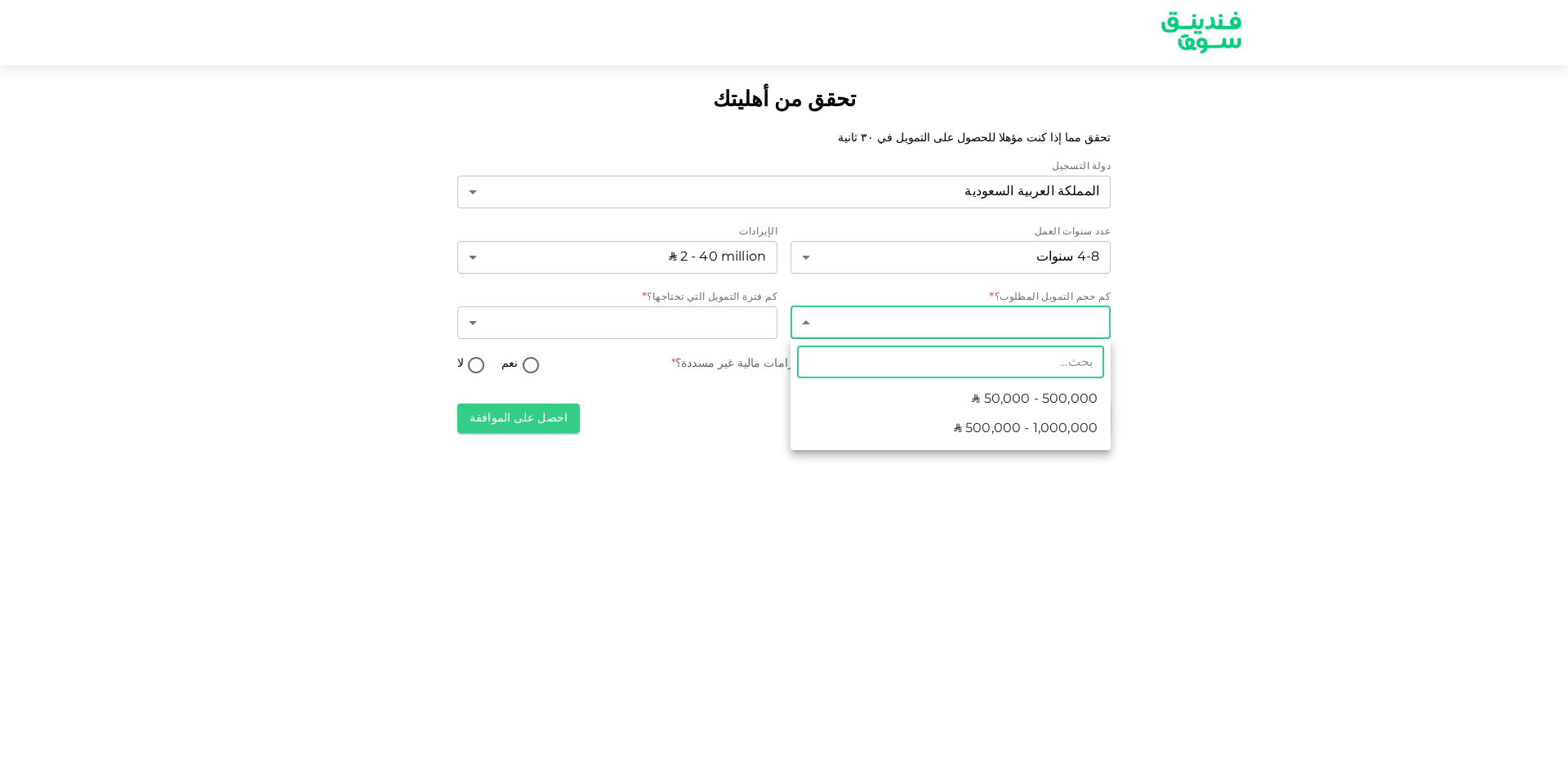
click at [908, 331] on body "تحقق من أهليتك تحقق مما إذا كنت مؤهلا للحصول على التمويل في ٣٠ ثانية دولة التسج…" at bounding box center [784, 386] width 1568 height 772
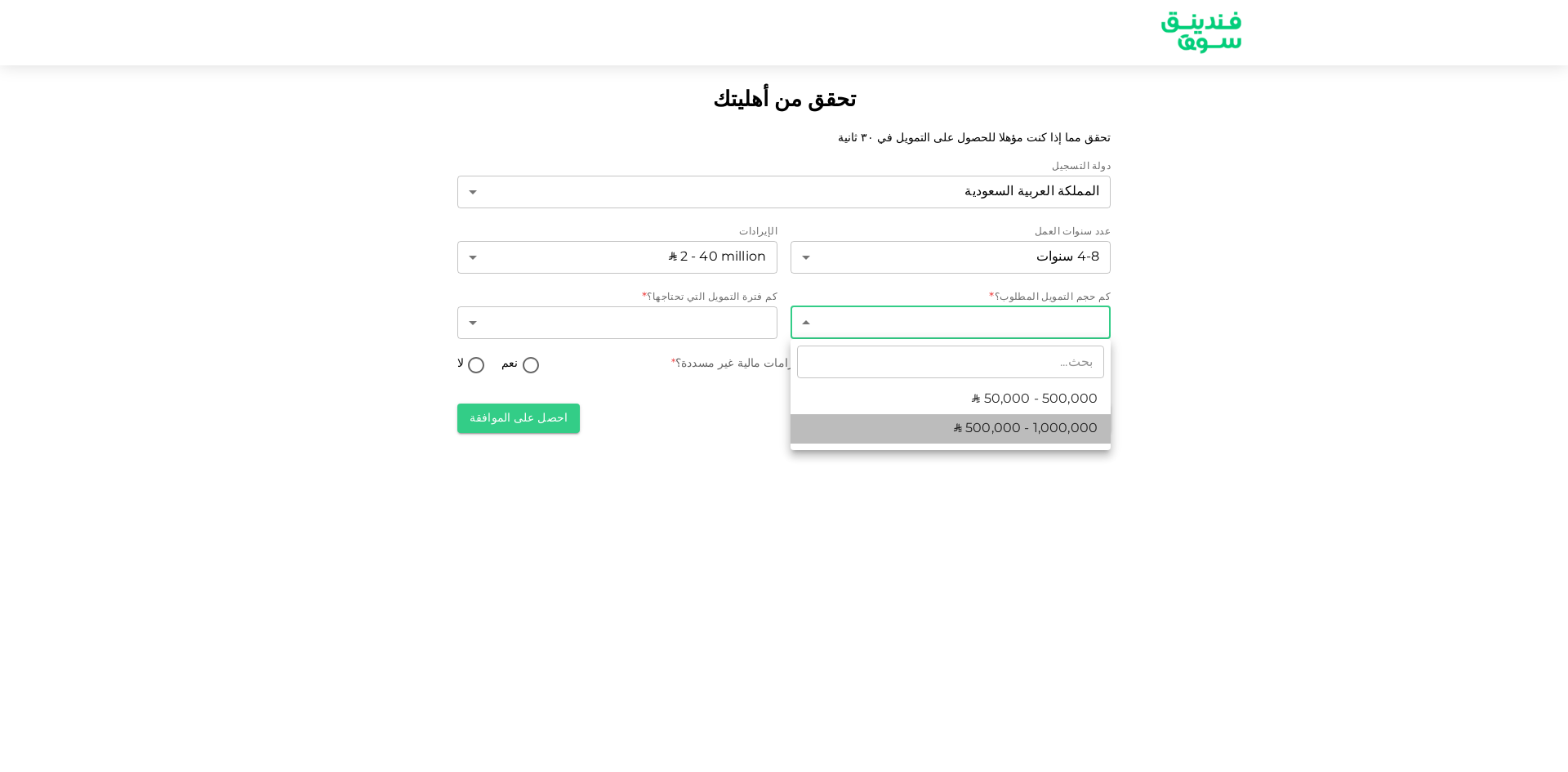
click at [900, 427] on li "ʢ 500,000 - 1,000,000" at bounding box center [950, 429] width 320 height 30
type input "2"
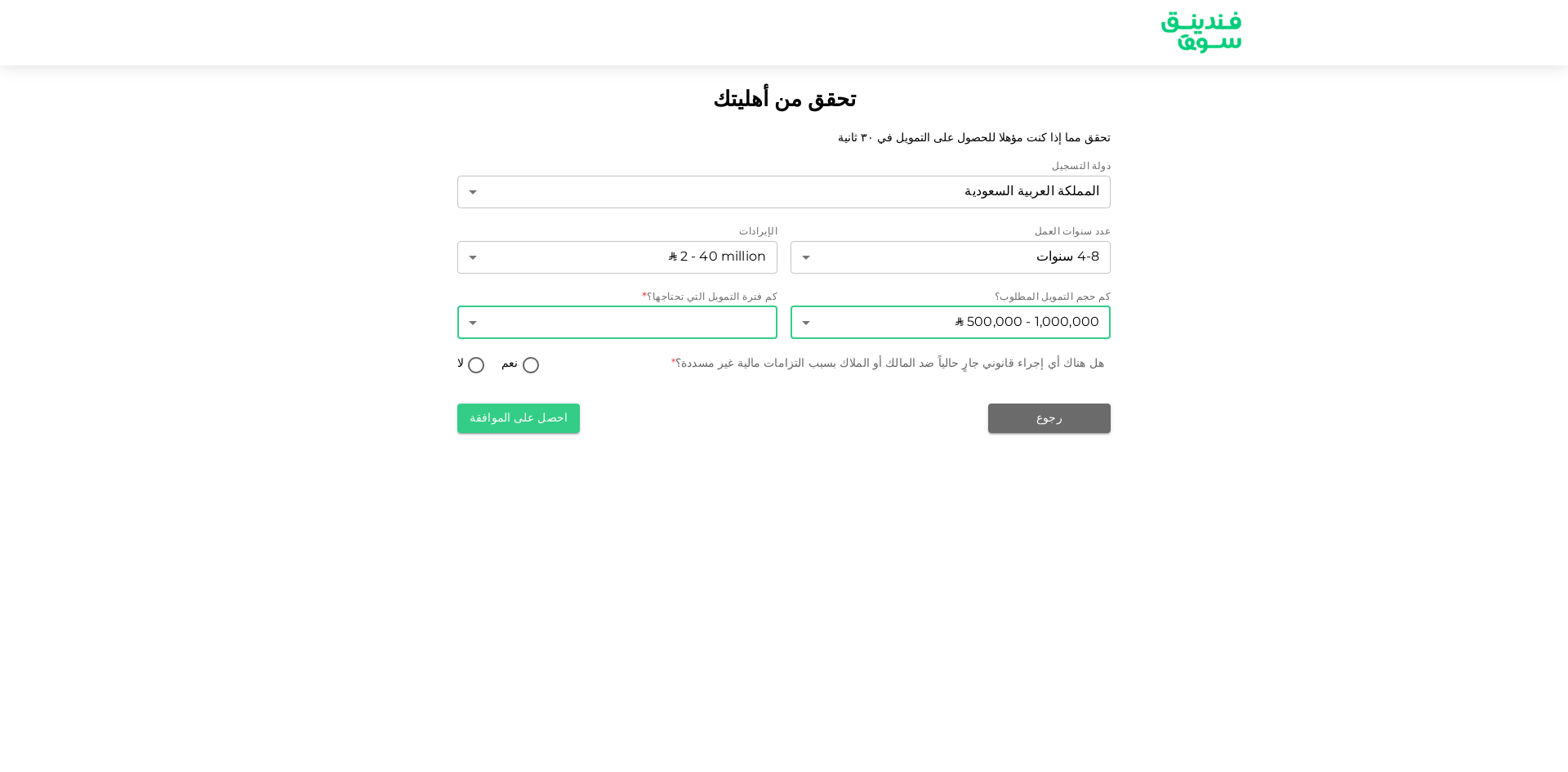
click at [670, 323] on body "تحقق من أهليتك تحقق مما إذا كنت مؤهلا للحصول على التمويل في ٣٠ ثانية دولة التسج…" at bounding box center [784, 386] width 1568 height 772
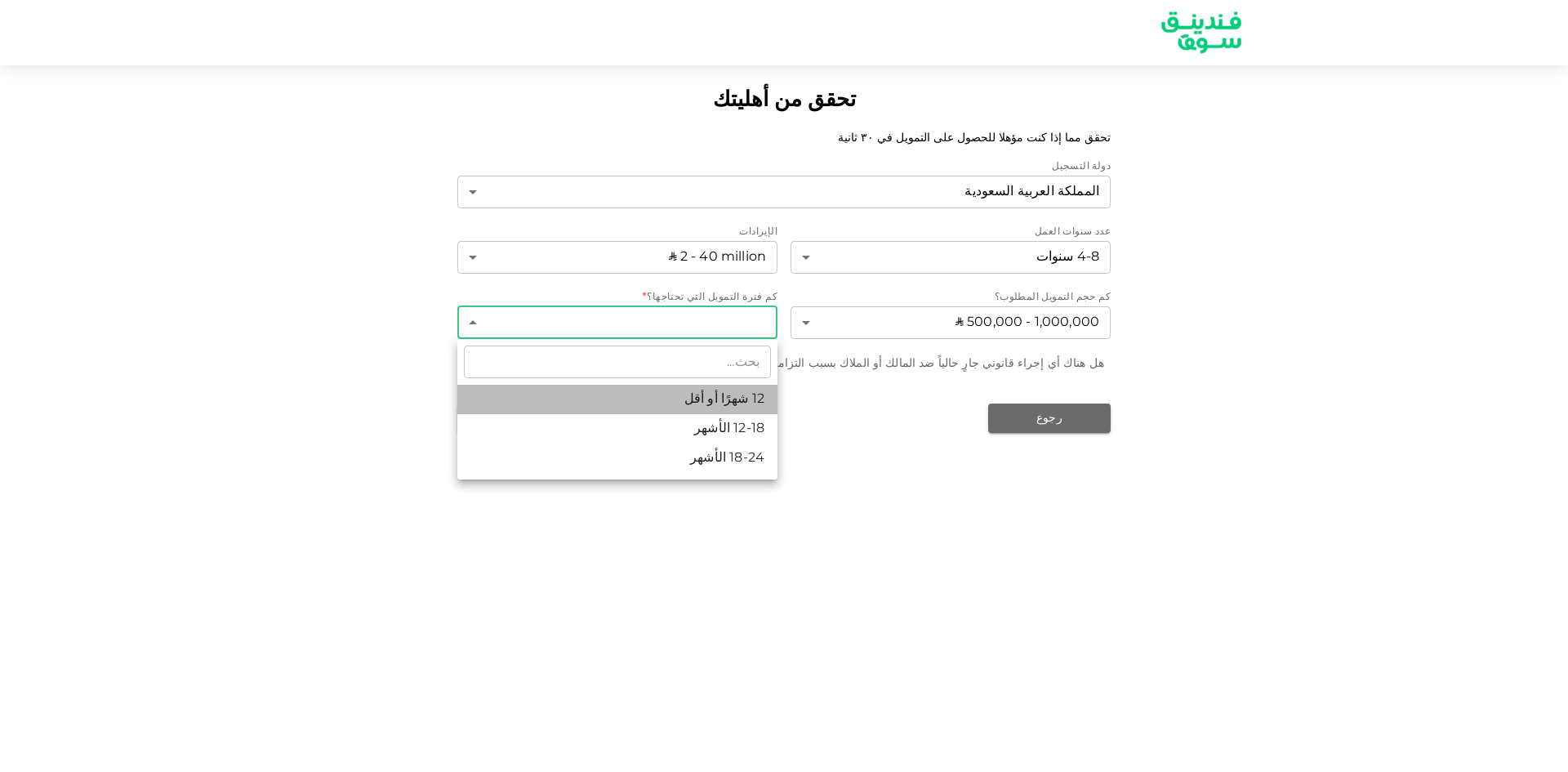
click at [698, 406] on li "12 شهرًا أو أقل" at bounding box center [616, 399] width 320 height 30
type input "1"
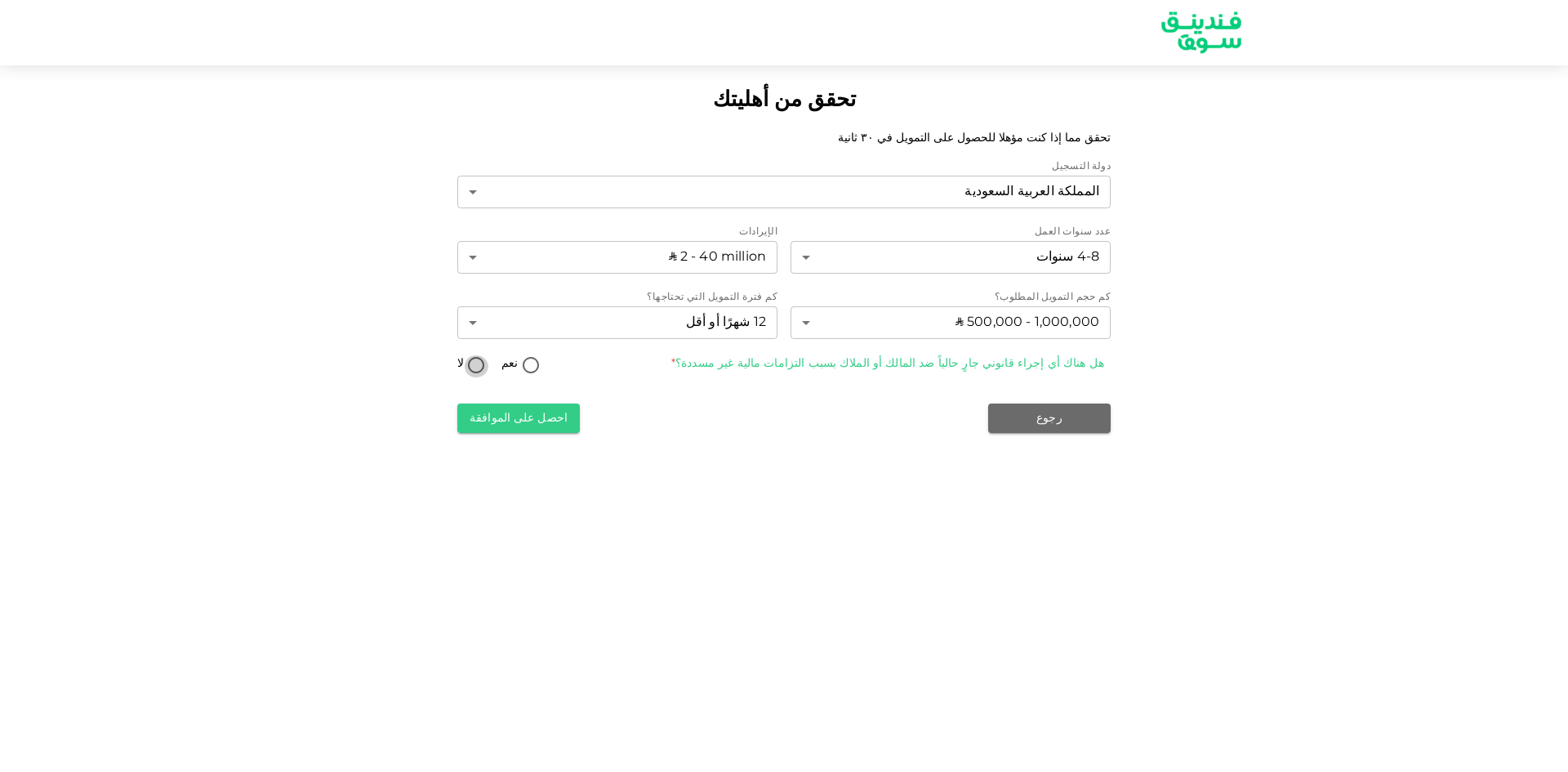
click at [479, 362] on input "لا" at bounding box center [476, 366] width 24 height 22
radio input "true"
click at [553, 409] on button "احصل على الموافقة" at bounding box center [518, 418] width 122 height 30
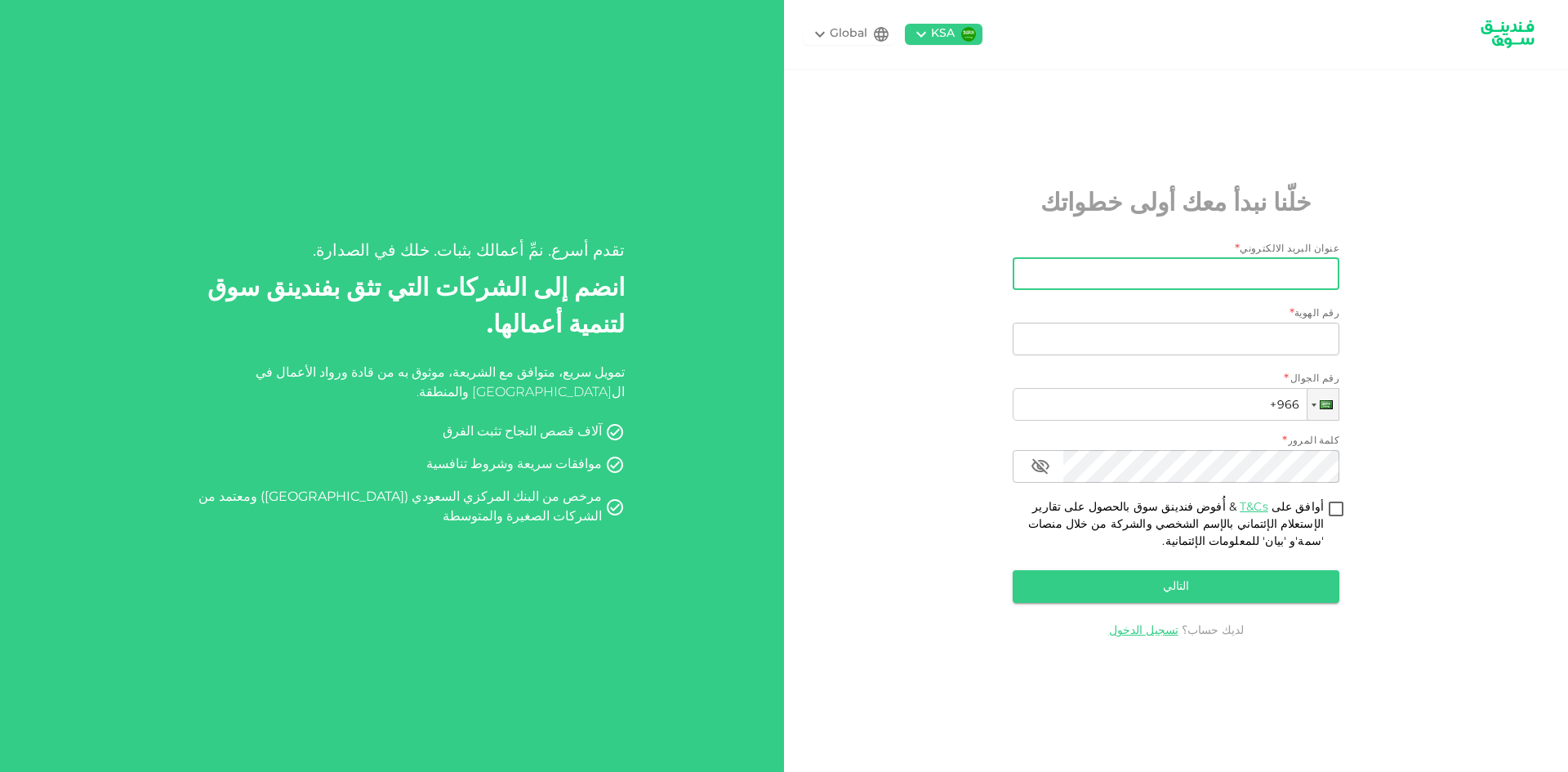
click at [1163, 281] on input "عنوان البريد الالكتروني" at bounding box center [1184, 273] width 309 height 32
type input "ة"
type input "[EMAIL_ADDRESS][DOMAIN_NAME]"
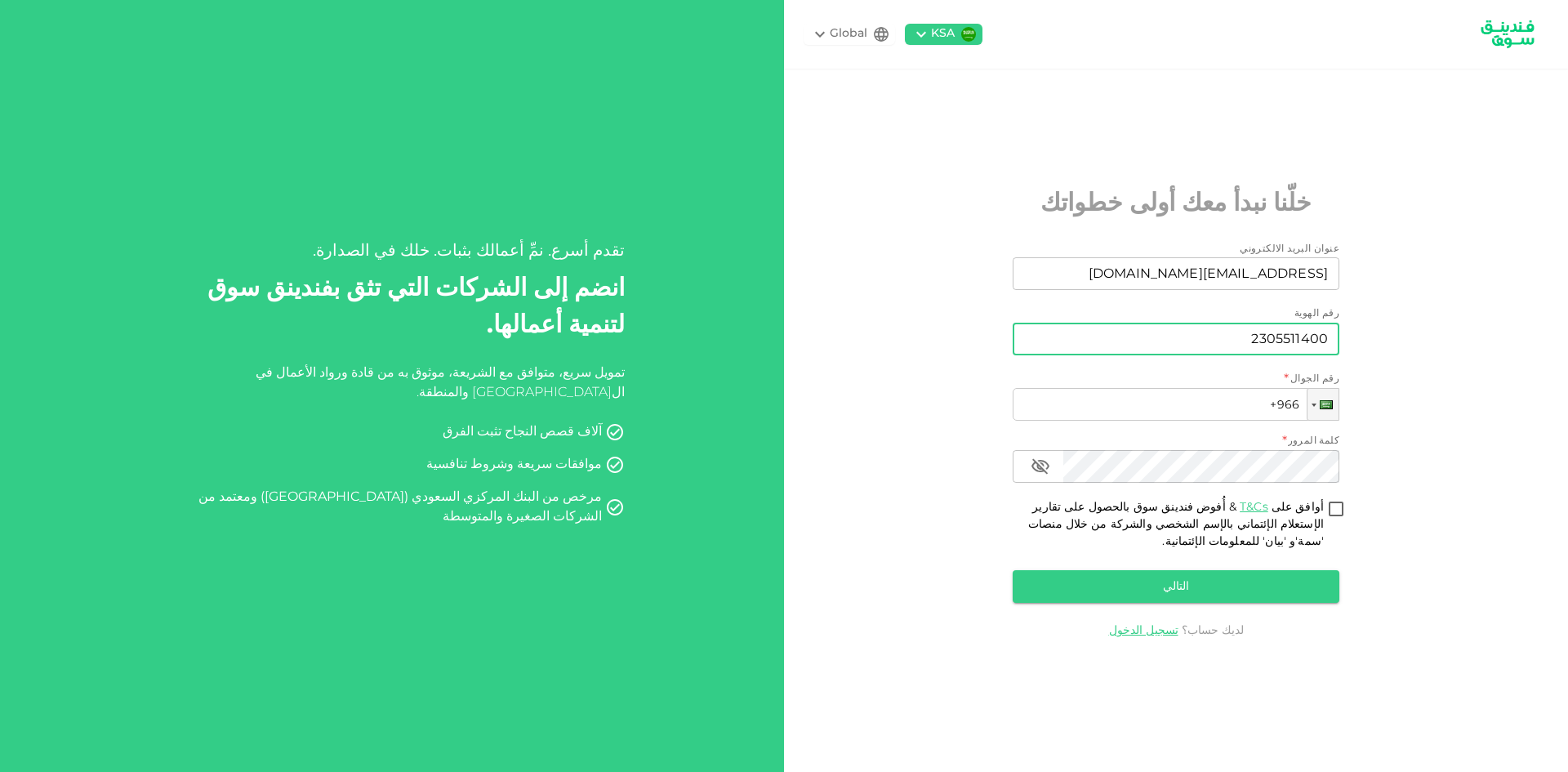
type input "2305511400"
type input "[PHONE_NUMBER]"
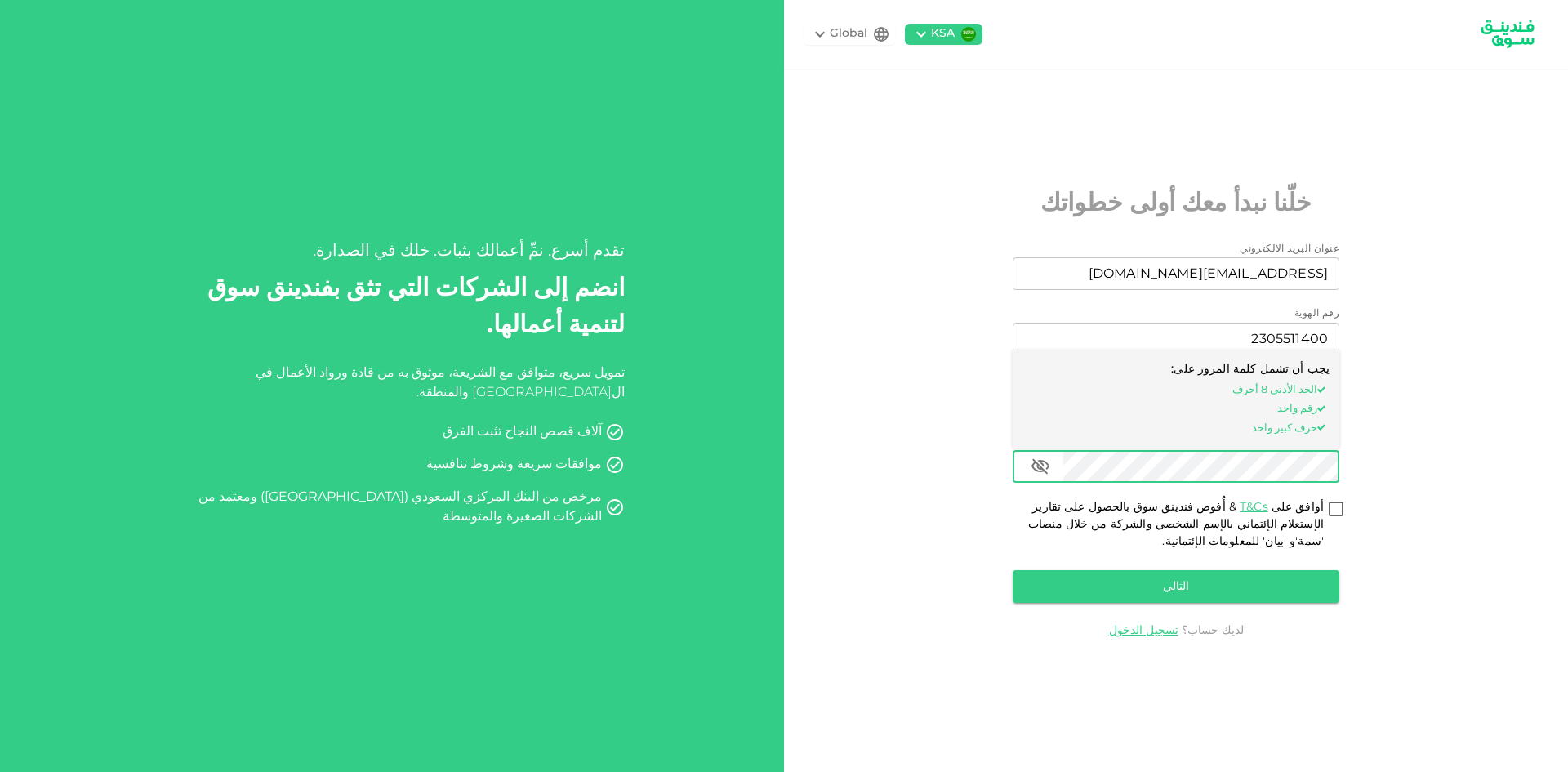
click at [1338, 506] on input "أوافق على T&Cs & أُفوض فندينق سوق بالحصول على تقارير الإستعلام الإئتماني بالإسم…" at bounding box center [1335, 510] width 24 height 22
checkbox input "true"
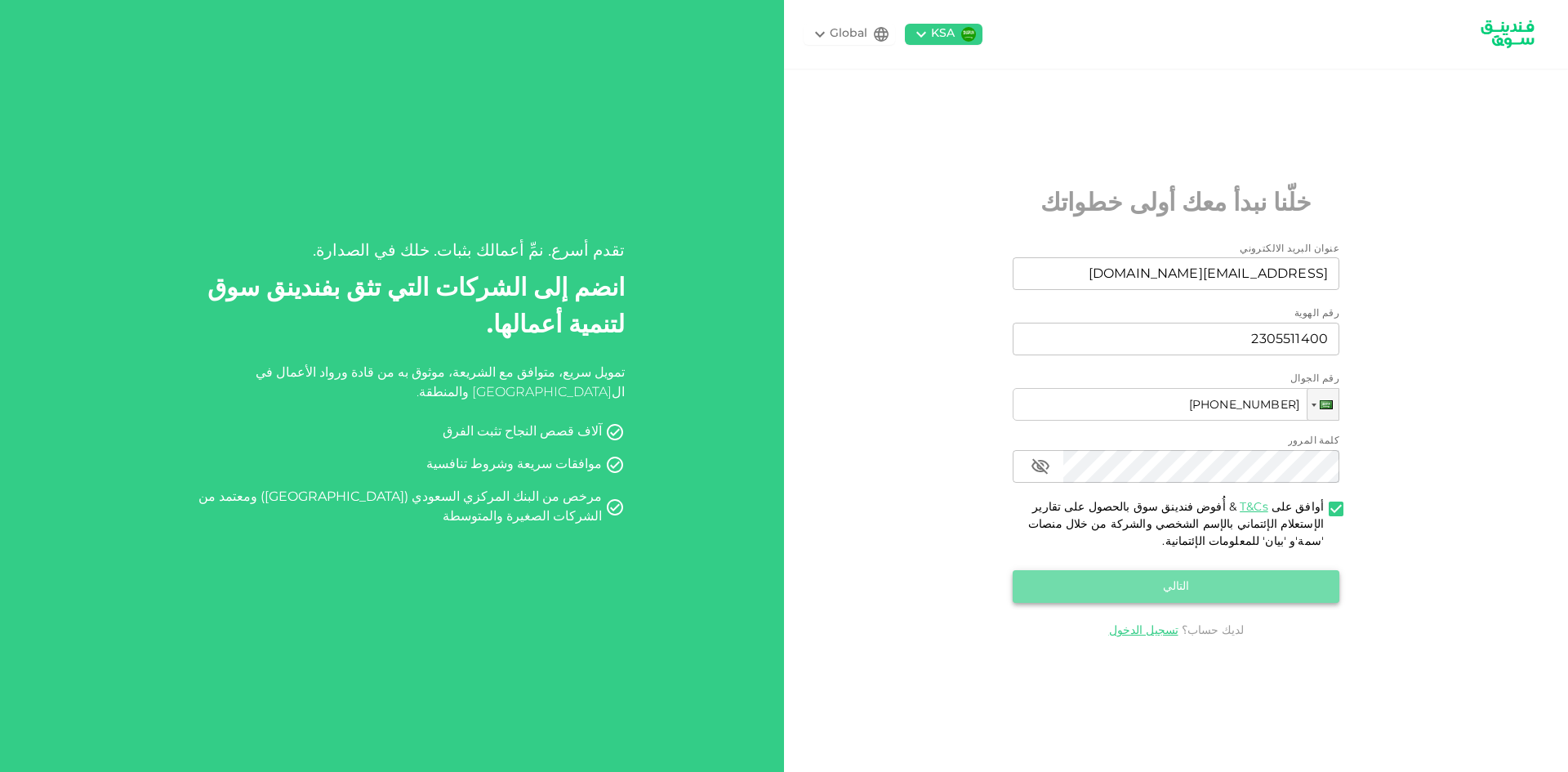
click at [1288, 581] on button "التالي" at bounding box center [1176, 586] width 326 height 32
